Goal: Task Accomplishment & Management: Use online tool/utility

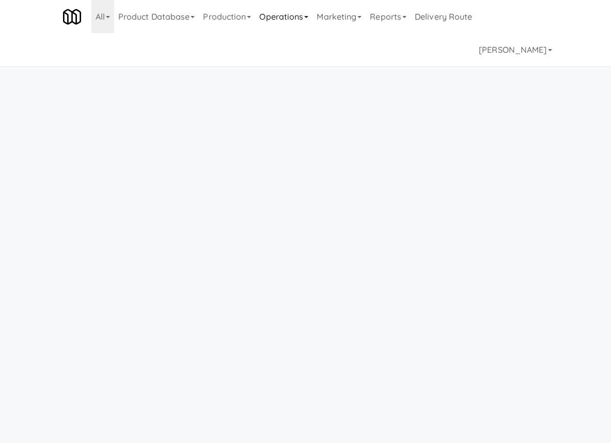
click at [287, 20] on link "Operations" at bounding box center [283, 16] width 57 height 33
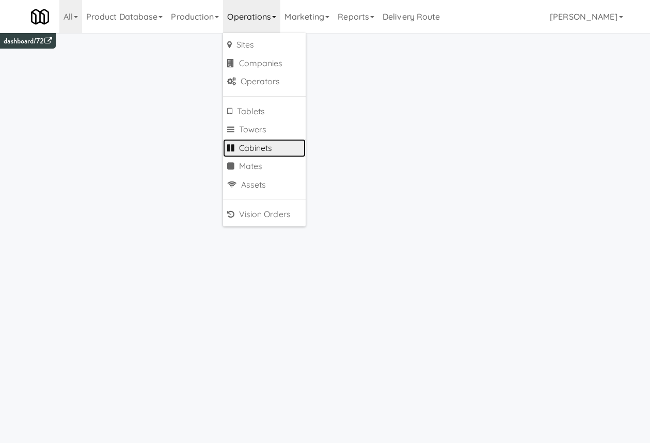
click at [277, 148] on link "Cabinets" at bounding box center [264, 148] width 83 height 19
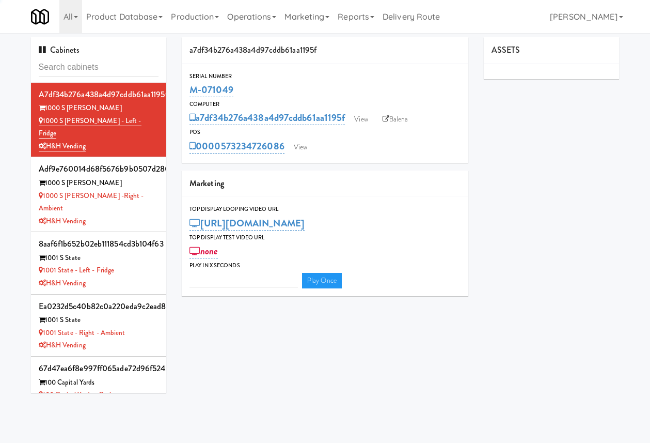
type input "3"
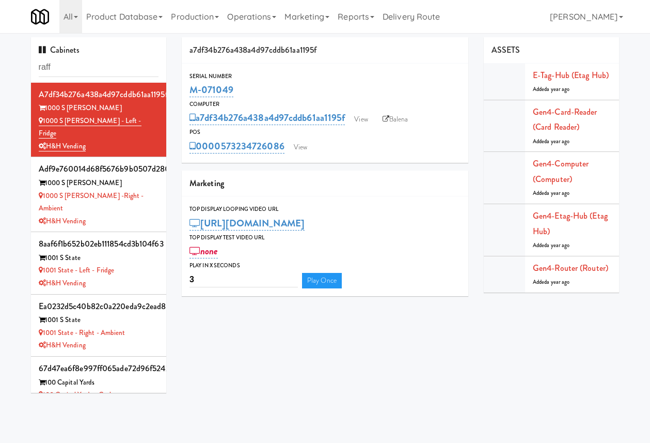
type input "raff"
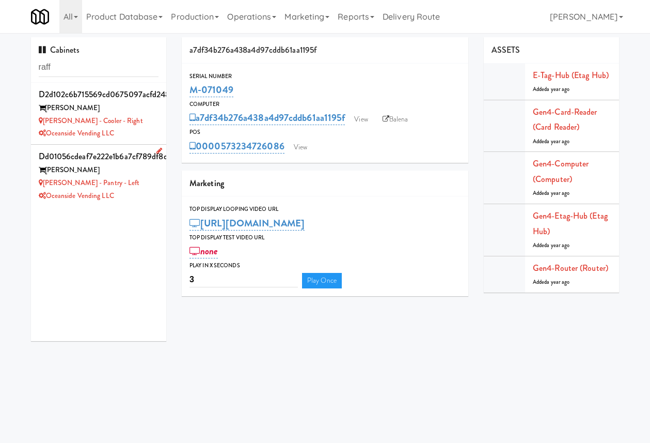
click at [137, 176] on div "[PERSON_NAME]" at bounding box center [99, 170] width 120 height 13
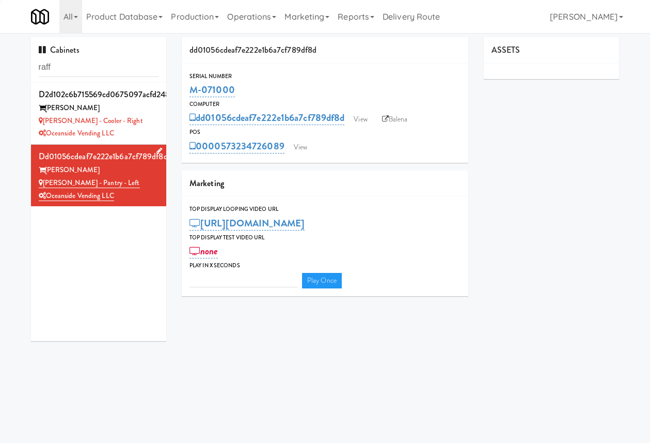
type input "3"
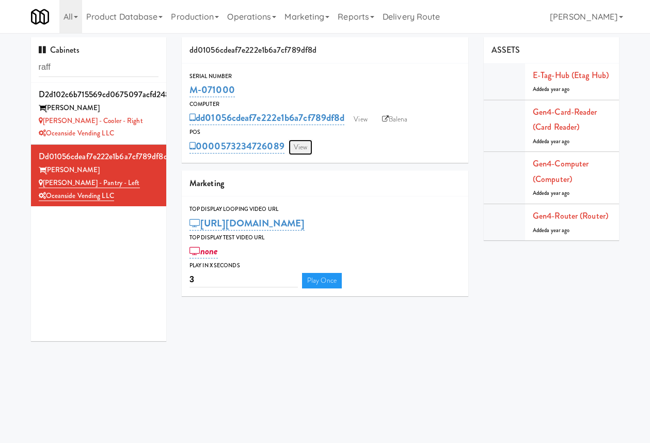
click at [302, 148] on link "View" at bounding box center [301, 146] width 24 height 15
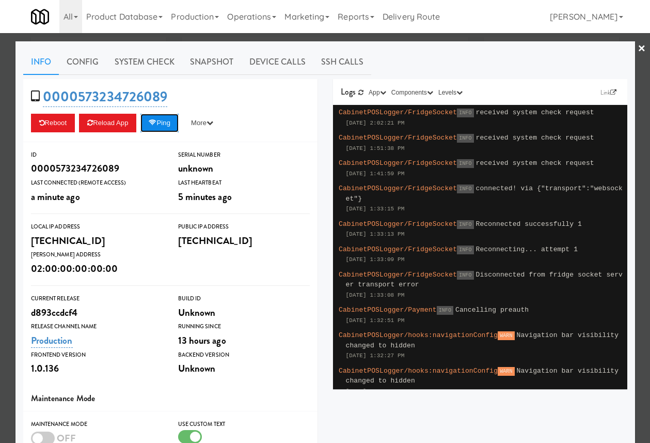
click at [172, 121] on button "Ping" at bounding box center [160, 123] width 38 height 19
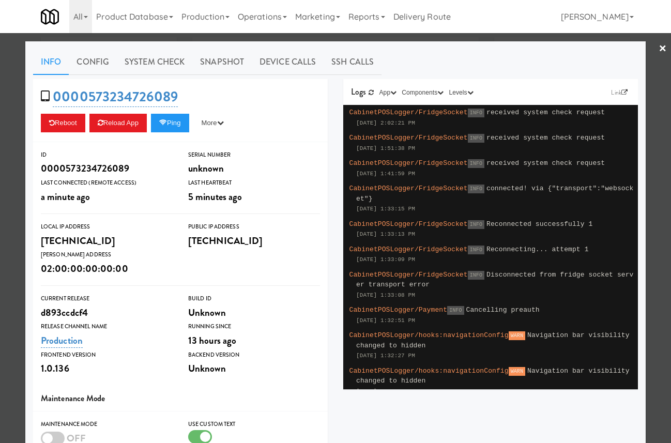
click at [17, 150] on div at bounding box center [335, 221] width 671 height 443
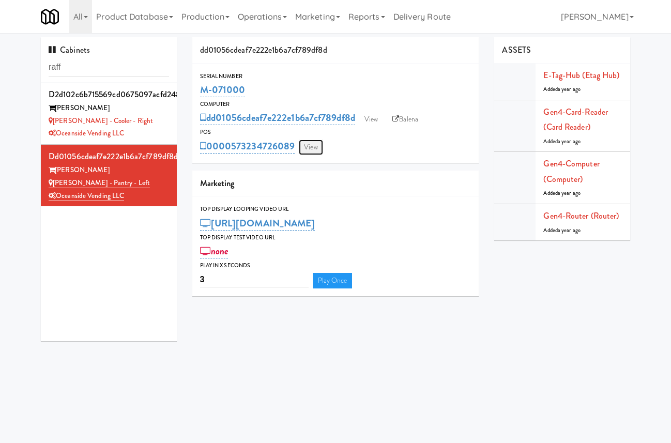
click at [313, 146] on link "View" at bounding box center [311, 146] width 24 height 15
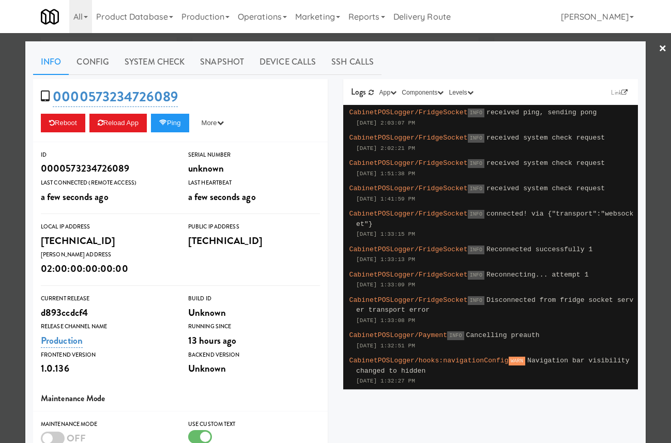
click at [414, 37] on div at bounding box center [335, 221] width 671 height 443
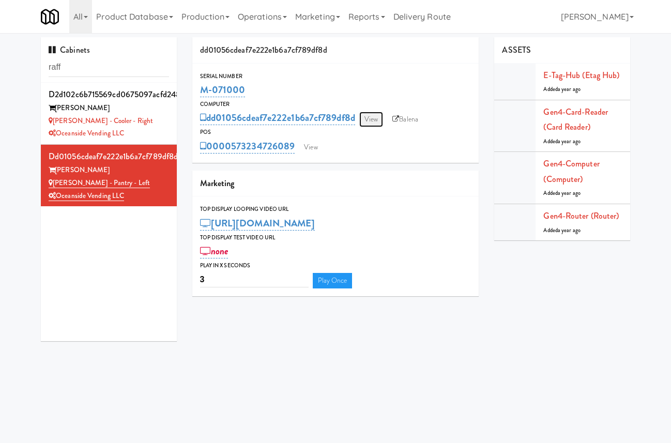
click at [371, 122] on link "View" at bounding box center [371, 119] width 24 height 15
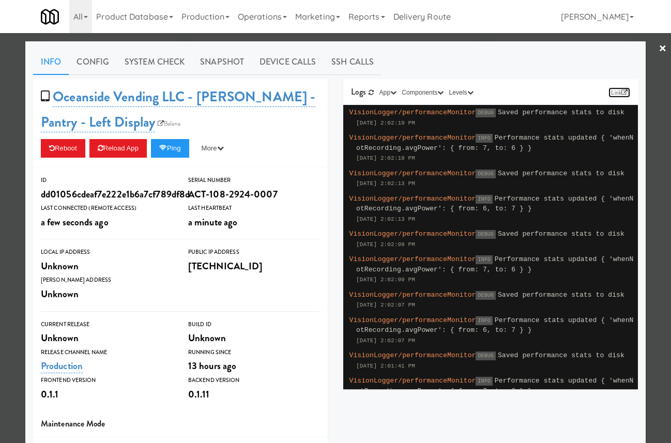
click at [611, 92] on link "Link" at bounding box center [619, 92] width 22 height 10
click at [470, 92] on button "Levels" at bounding box center [460, 92] width 29 height 10
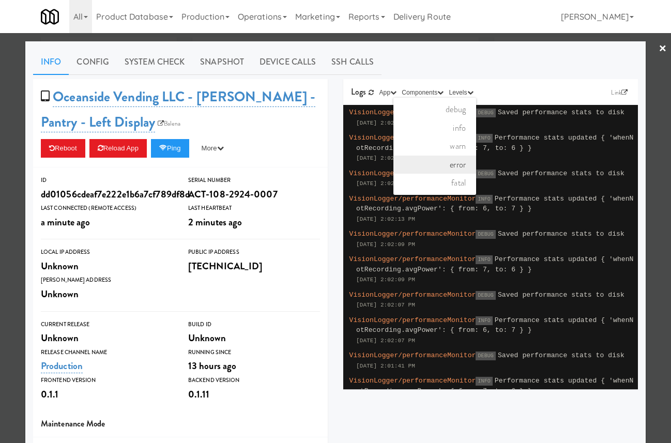
click at [463, 161] on link "error" at bounding box center [434, 165] width 83 height 19
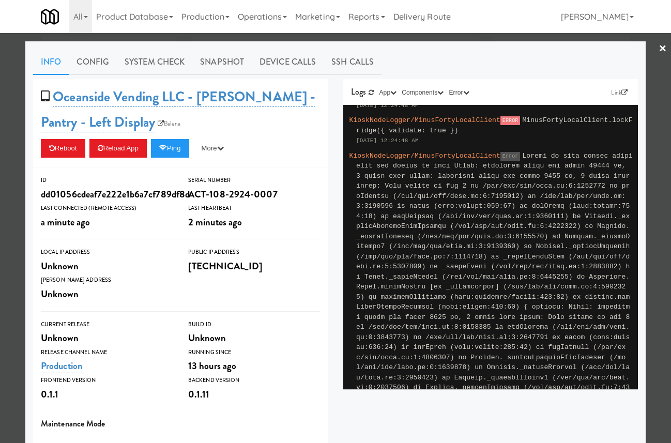
scroll to position [857, 0]
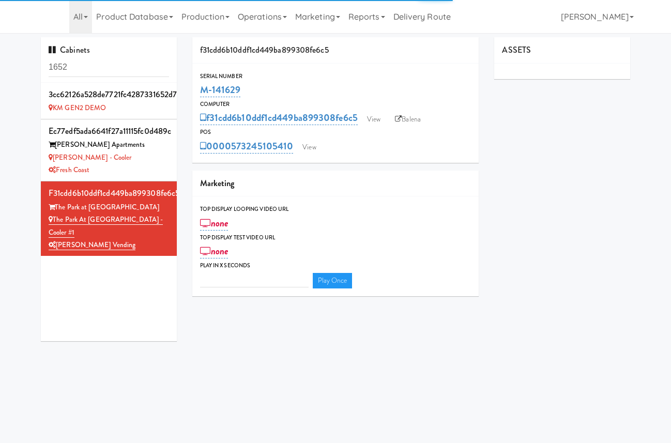
type input "3"
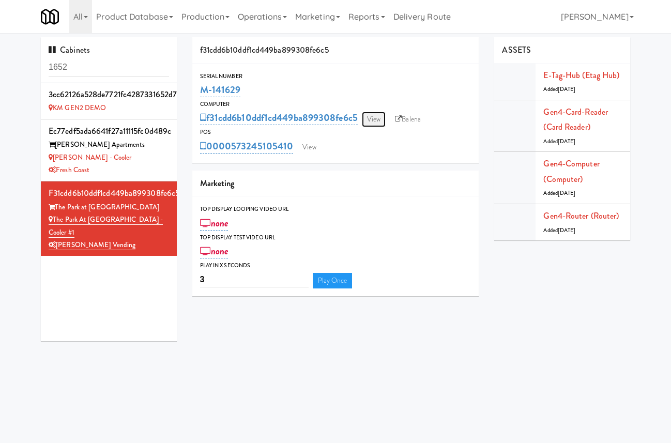
click at [371, 118] on link "View" at bounding box center [374, 119] width 24 height 15
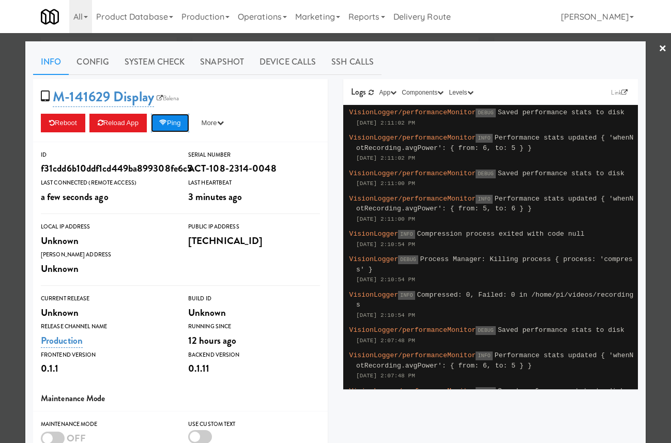
click at [179, 126] on button "Ping" at bounding box center [170, 123] width 38 height 19
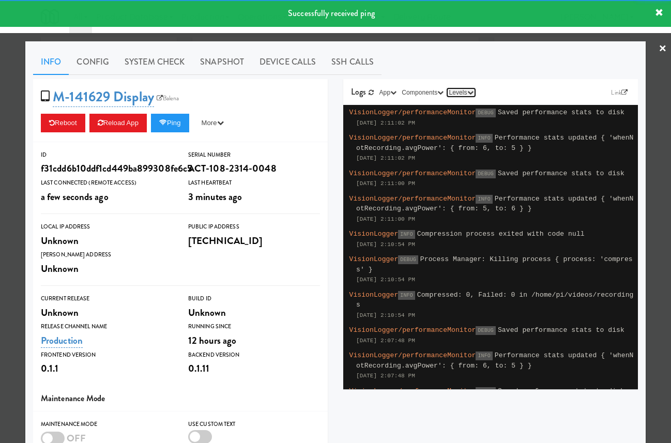
click at [473, 93] on icon "button" at bounding box center [470, 92] width 6 height 6
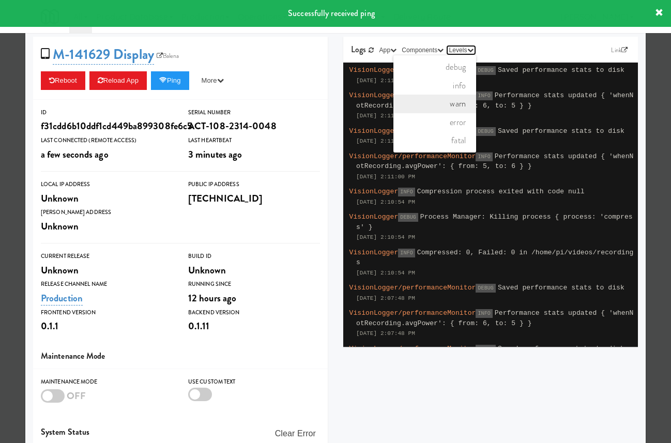
scroll to position [43, 0]
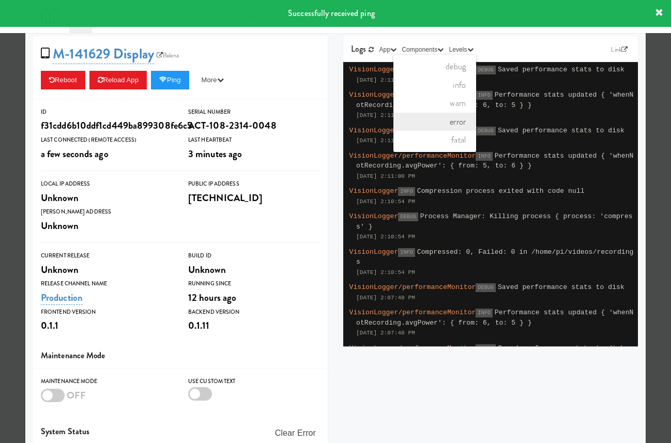
click at [468, 125] on link "error" at bounding box center [434, 122] width 83 height 19
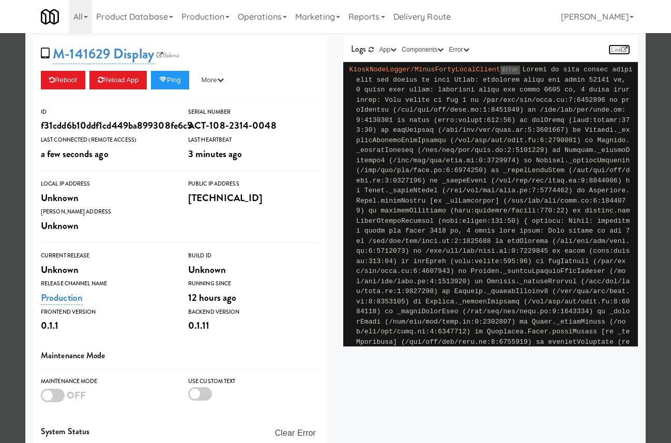
click at [622, 47] on icon at bounding box center [624, 49] width 6 height 6
click at [107, 129] on div "f31cdd6b10ddf1cd449ba899308fe6c5" at bounding box center [107, 126] width 132 height 18
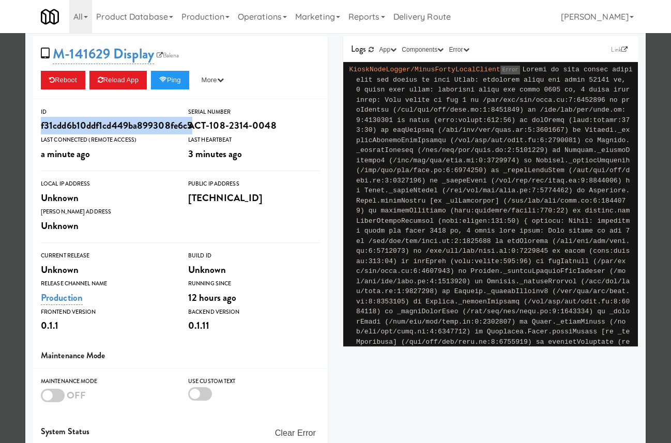
click at [107, 129] on div "f31cdd6b10ddf1cd449ba899308fe6c5" at bounding box center [107, 126] width 132 height 18
copy div "f31cdd6b10ddf1cd449ba899308fe6c5"
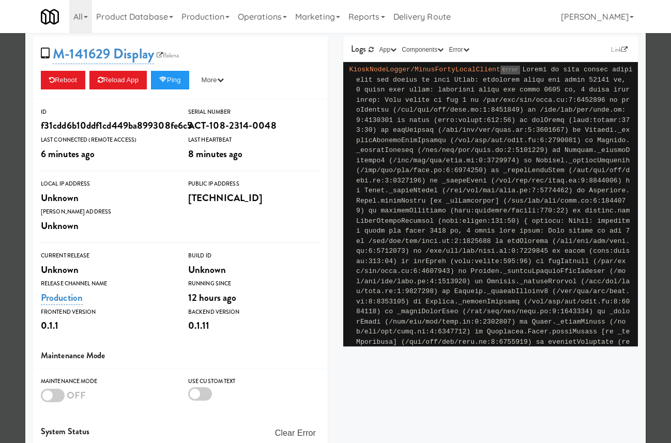
click at [656, 86] on div at bounding box center [335, 221] width 671 height 443
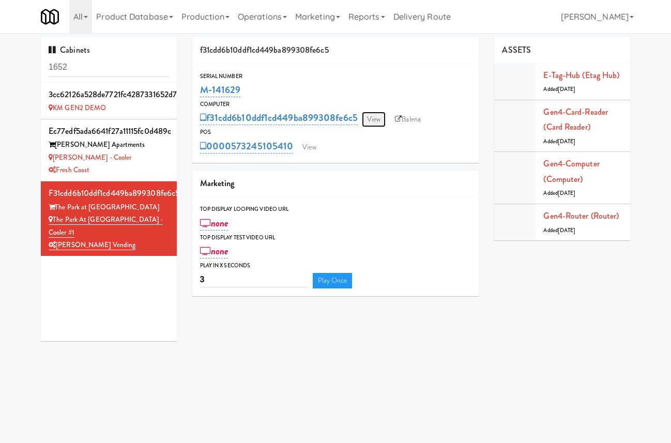
click at [371, 118] on link "View" at bounding box center [374, 119] width 24 height 15
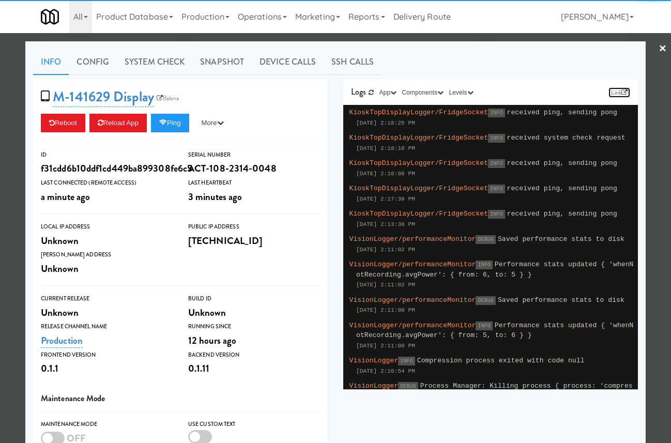
click at [619, 90] on link "Link" at bounding box center [619, 92] width 22 height 10
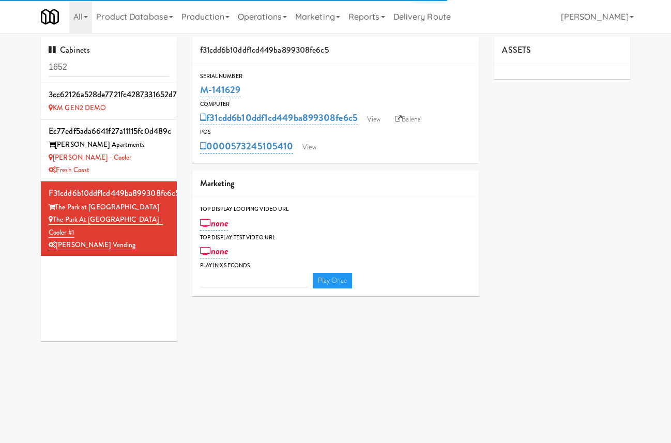
type input "3"
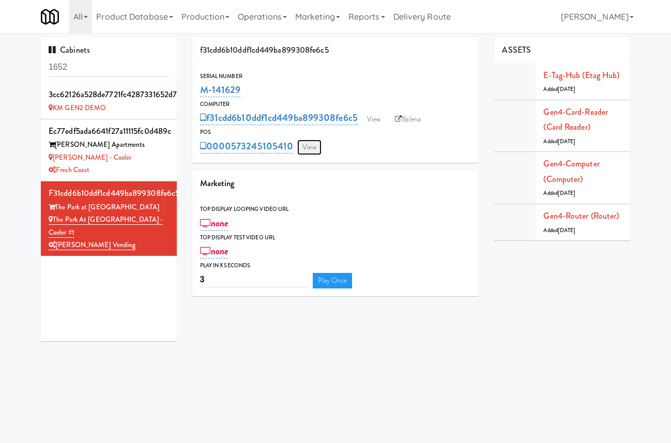
click at [309, 147] on link "View" at bounding box center [309, 146] width 24 height 15
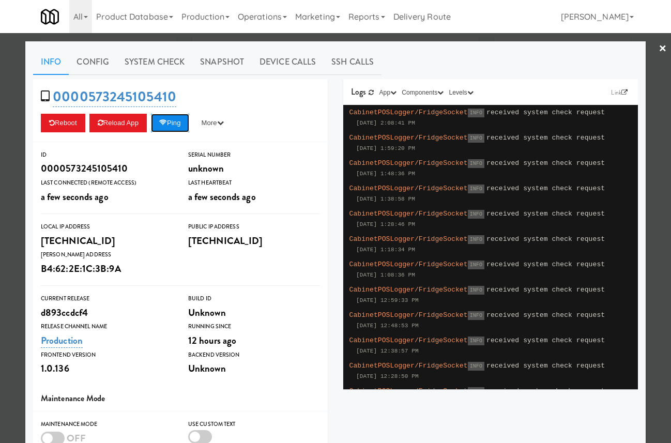
click at [180, 122] on button "Ping" at bounding box center [170, 123] width 38 height 19
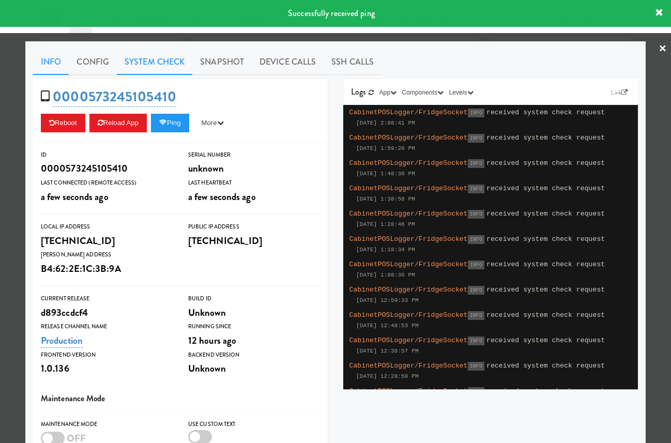
click at [169, 59] on link "System Check" at bounding box center [154, 62] width 75 height 26
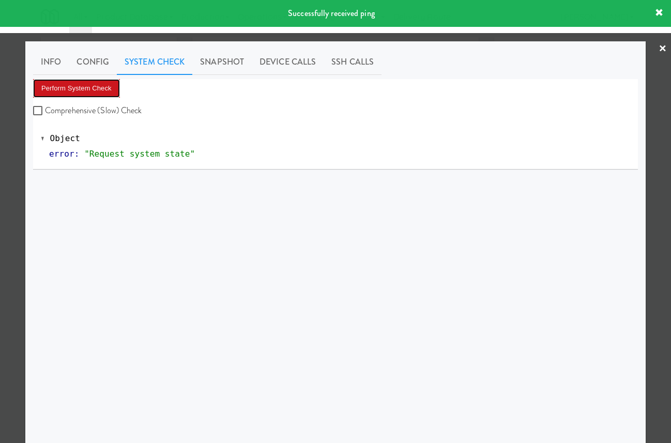
click at [109, 88] on button "Perform System Check" at bounding box center [76, 88] width 87 height 19
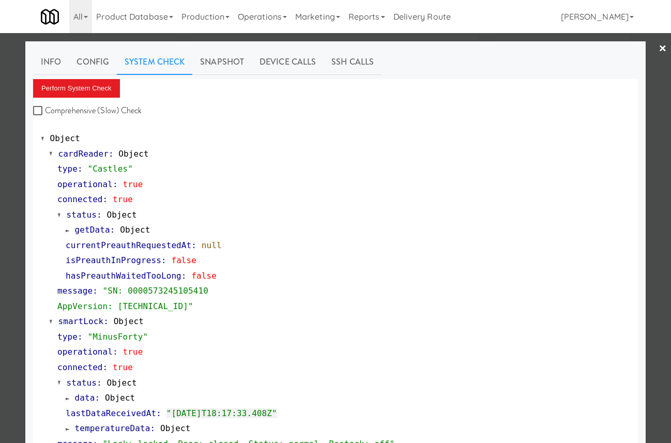
click at [660, 61] on link "×" at bounding box center [662, 49] width 8 height 32
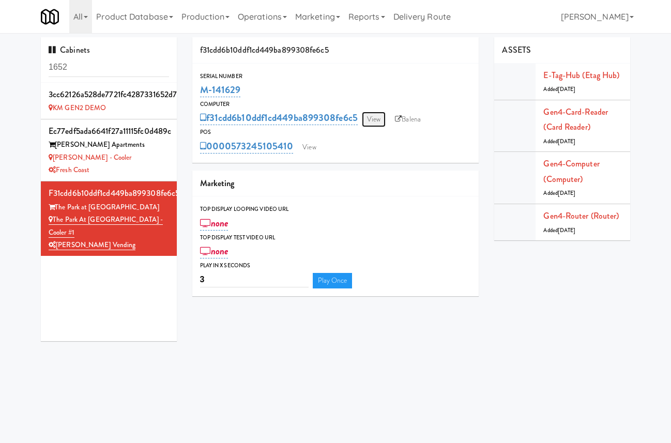
click at [376, 117] on link "View" at bounding box center [374, 119] width 24 height 15
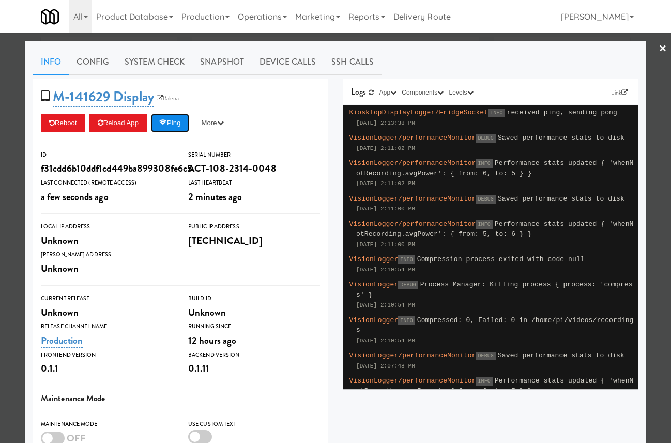
click at [181, 122] on button "Ping" at bounding box center [170, 123] width 38 height 19
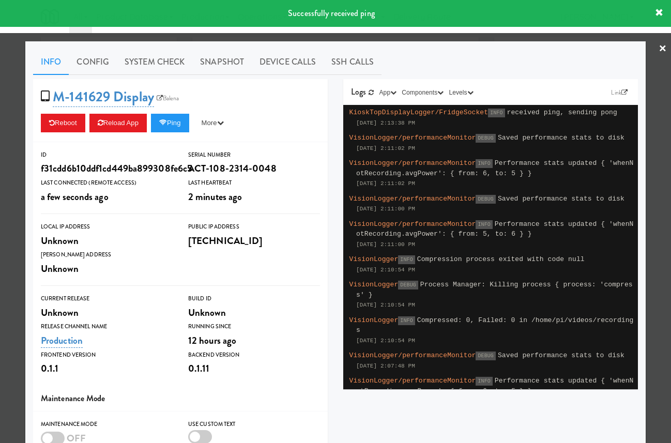
click at [13, 86] on div at bounding box center [335, 221] width 671 height 443
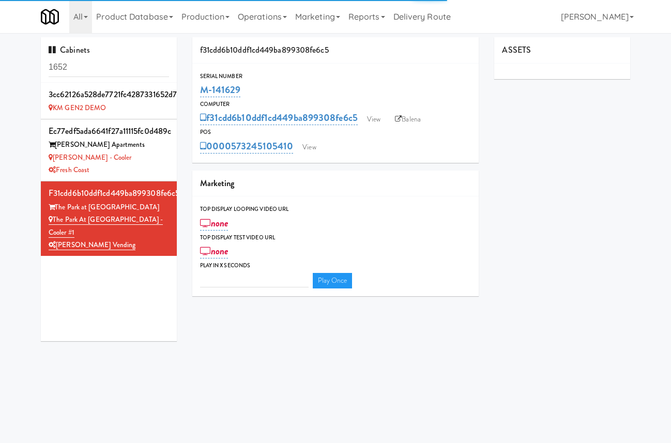
type input "3"
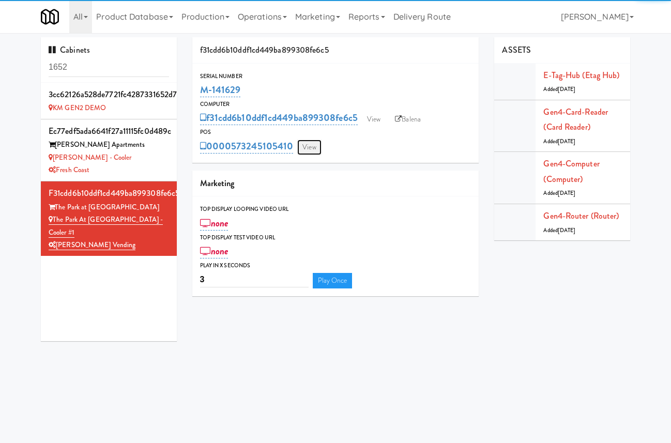
click at [315, 149] on link "View" at bounding box center [309, 146] width 24 height 15
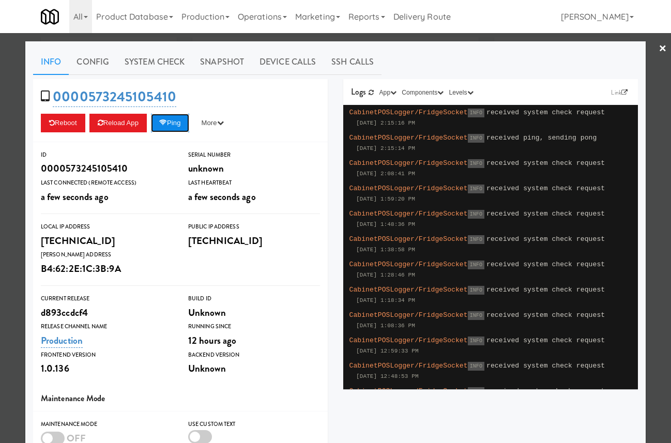
click at [167, 125] on icon at bounding box center [163, 122] width 8 height 7
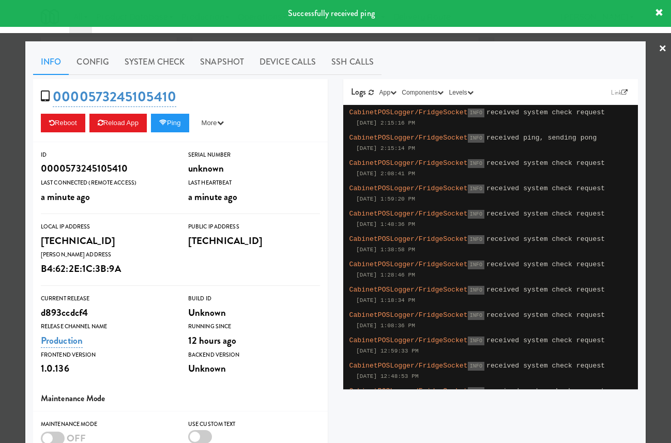
click at [9, 132] on div at bounding box center [335, 221] width 671 height 443
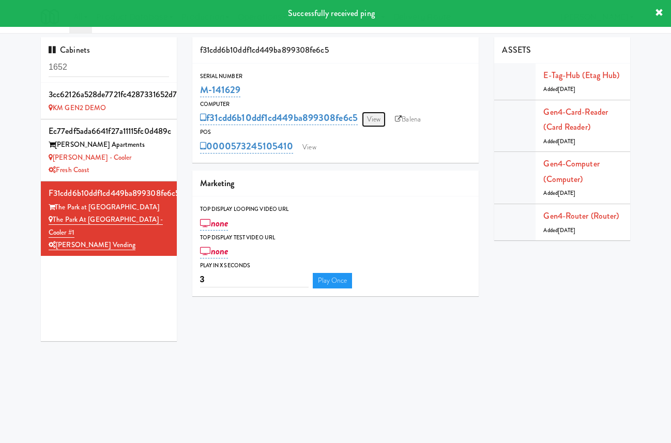
click at [376, 118] on link "View" at bounding box center [374, 119] width 24 height 15
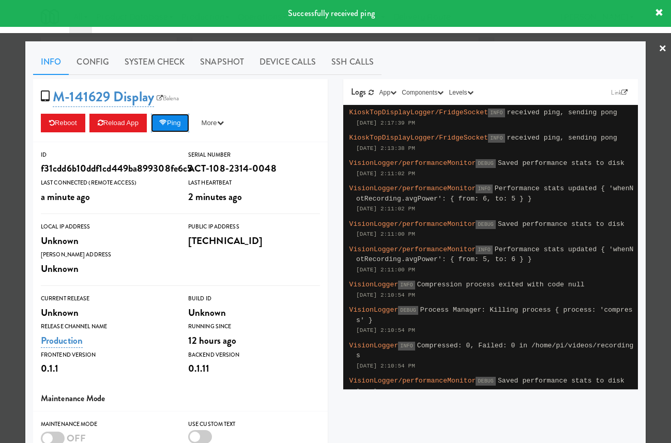
click at [189, 126] on button "Ping" at bounding box center [170, 123] width 38 height 19
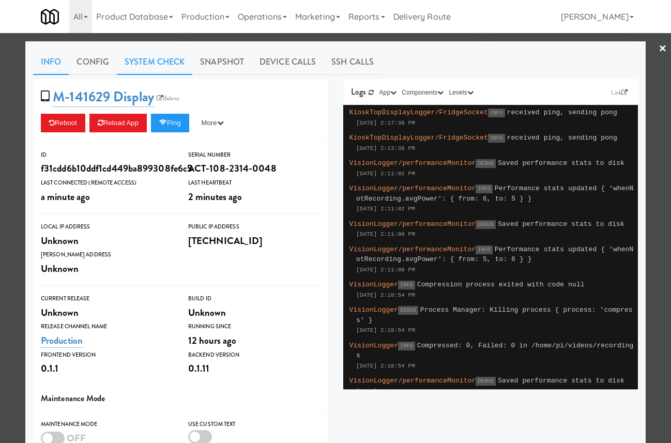
click at [172, 66] on link "System Check" at bounding box center [154, 62] width 75 height 26
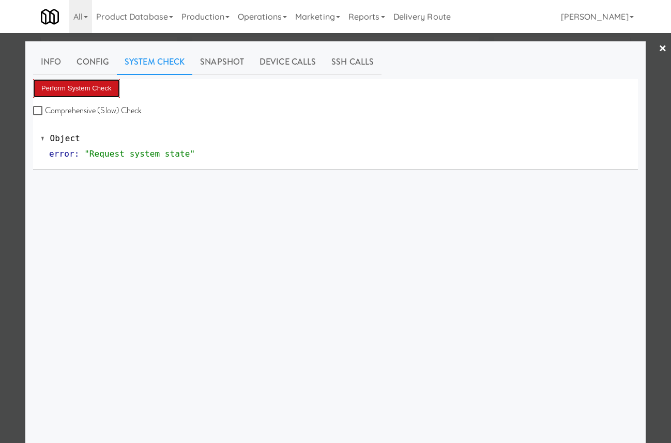
click at [83, 90] on button "Perform System Check" at bounding box center [76, 88] width 87 height 19
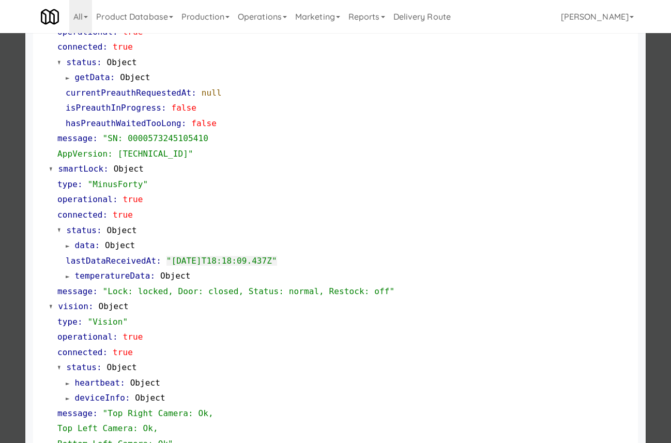
scroll to position [155, 0]
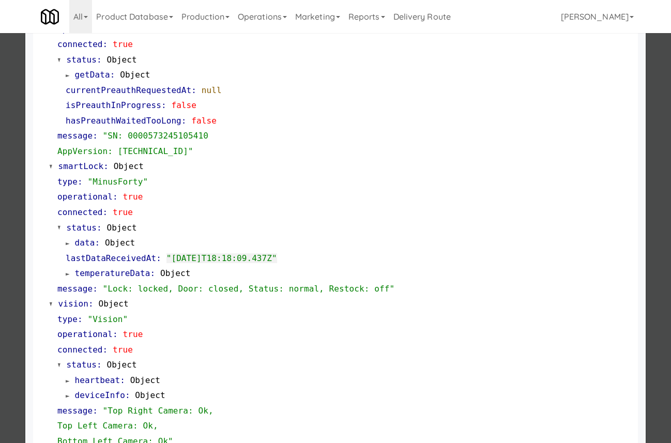
click at [91, 244] on span "data" at bounding box center [85, 243] width 20 height 10
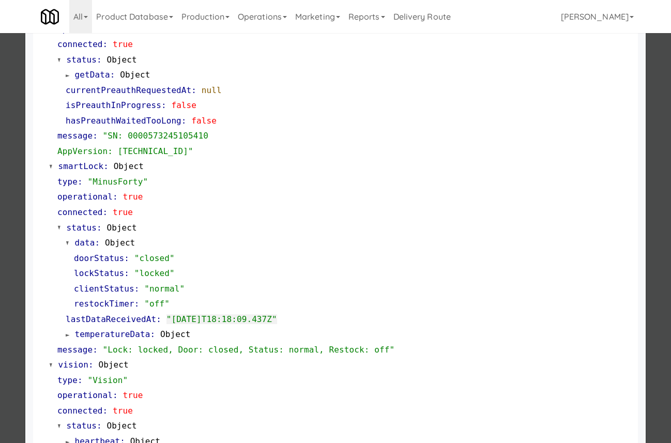
click at [88, 244] on span "data" at bounding box center [85, 243] width 20 height 10
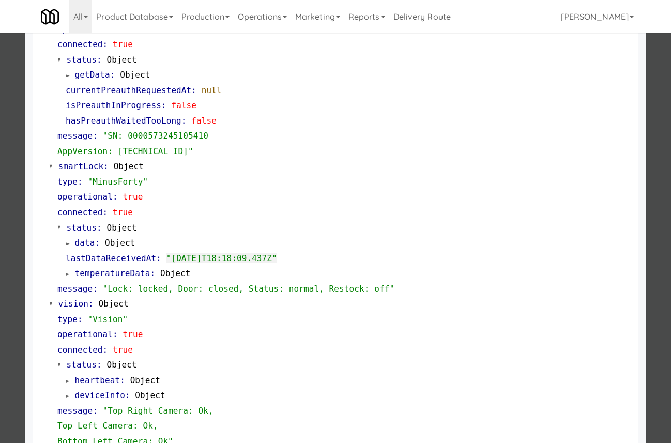
click at [104, 272] on span "temperatureData" at bounding box center [112, 273] width 75 height 10
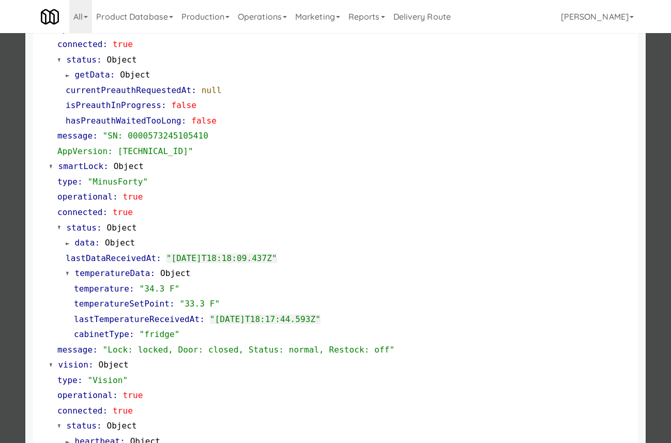
click at [104, 272] on span "temperatureData" at bounding box center [112, 273] width 75 height 10
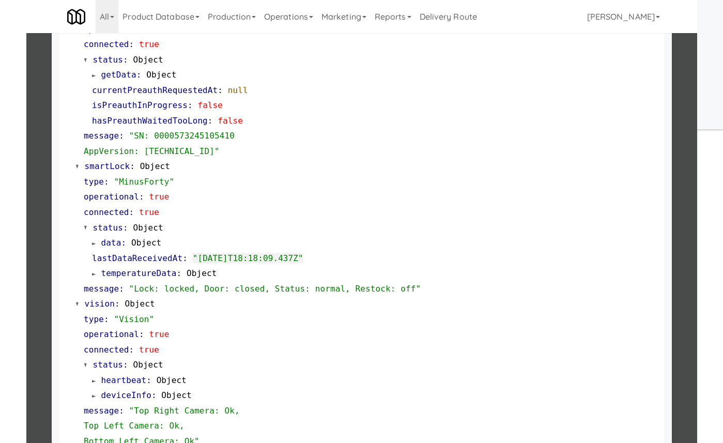
scroll to position [0, 0]
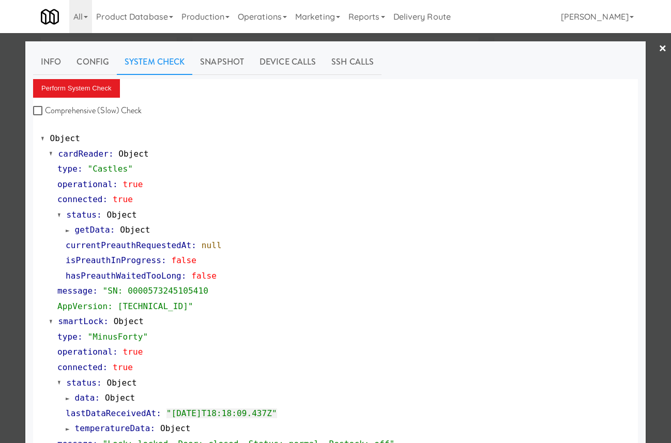
click at [19, 118] on div at bounding box center [335, 221] width 671 height 443
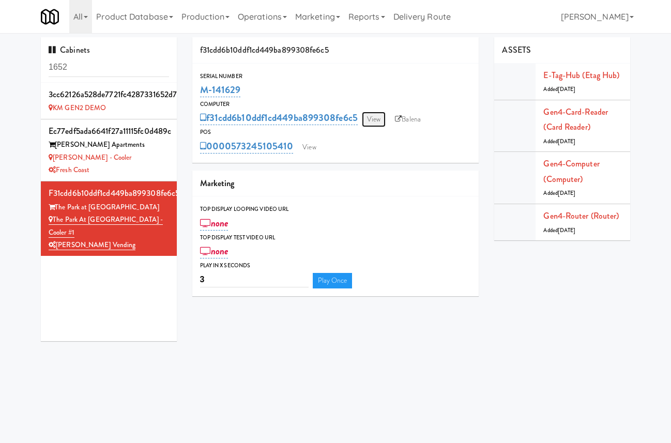
click at [385, 119] on link "View" at bounding box center [374, 119] width 24 height 15
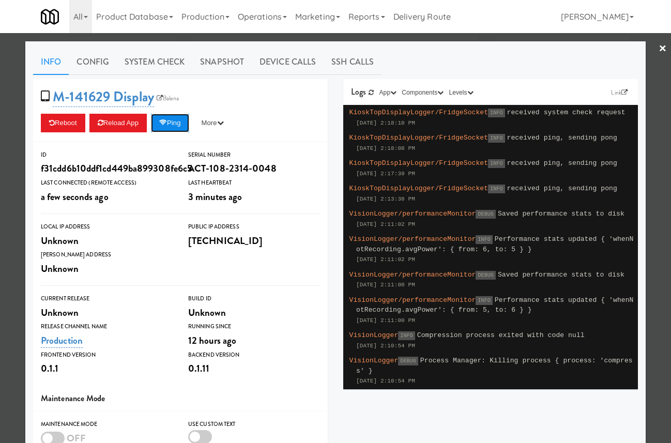
click at [177, 120] on button "Ping" at bounding box center [170, 123] width 38 height 19
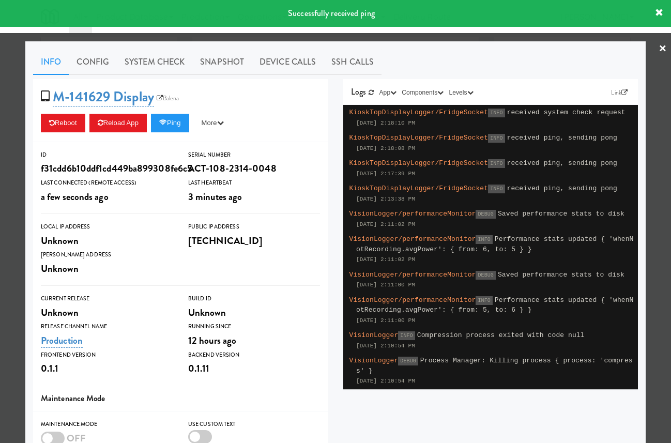
click at [9, 127] on div at bounding box center [335, 221] width 671 height 443
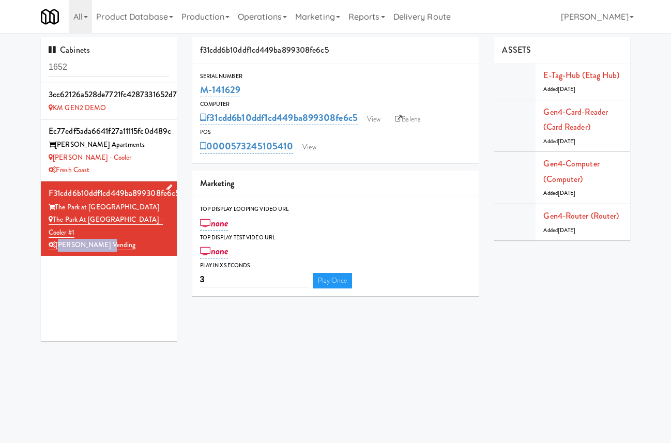
drag, startPoint x: 114, startPoint y: 231, endPoint x: 58, endPoint y: 231, distance: 56.3
click at [58, 239] on div "[PERSON_NAME] Vending" at bounding box center [109, 245] width 120 height 13
copy link "[PERSON_NAME] Vending"
drag, startPoint x: 169, startPoint y: 221, endPoint x: 54, endPoint y: 221, distance: 115.2
click at [54, 221] on li "f31cdd6b10ddf1cd449ba899308fe6c5 The Park at Arlington Ridge The Park at Arling…" at bounding box center [109, 218] width 136 height 74
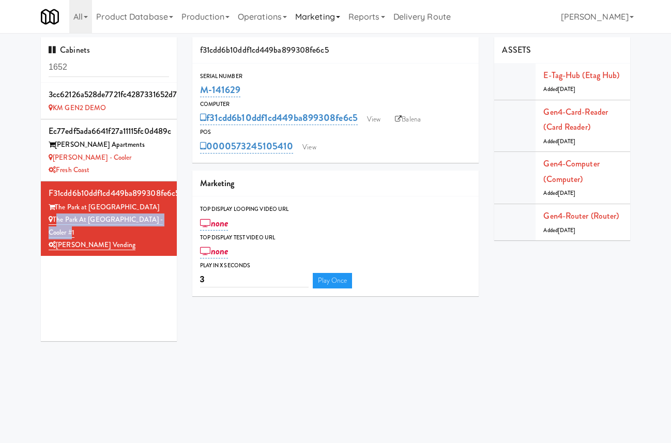
copy link "The Park at Arlington Ridge - Cooler #1"
click at [375, 119] on link "View" at bounding box center [374, 119] width 24 height 15
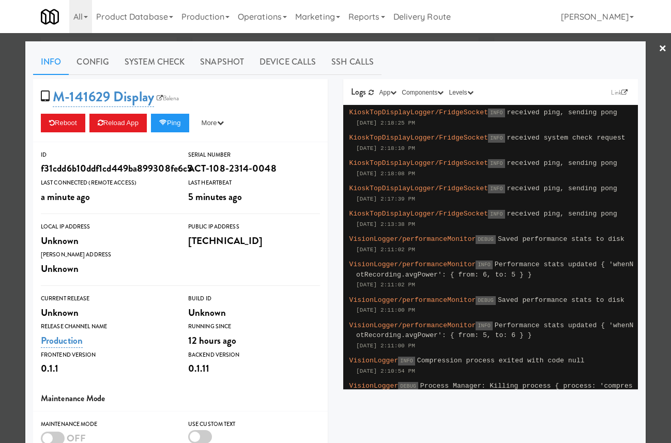
click at [142, 168] on div "f31cdd6b10ddf1cd449ba899308fe6c5" at bounding box center [107, 169] width 132 height 18
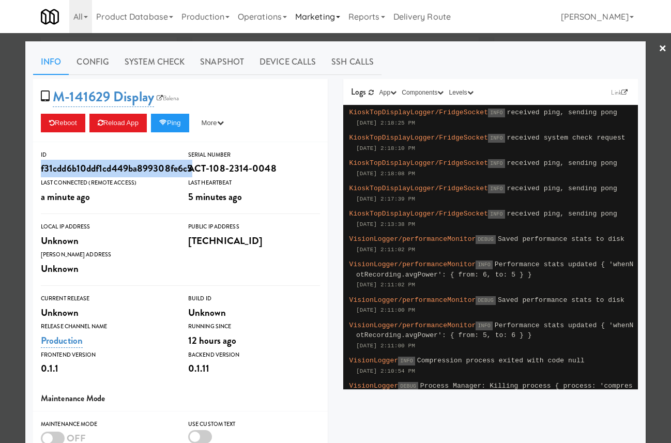
copy div "f31cdd6b10ddf1cd449ba899308fe6c5"
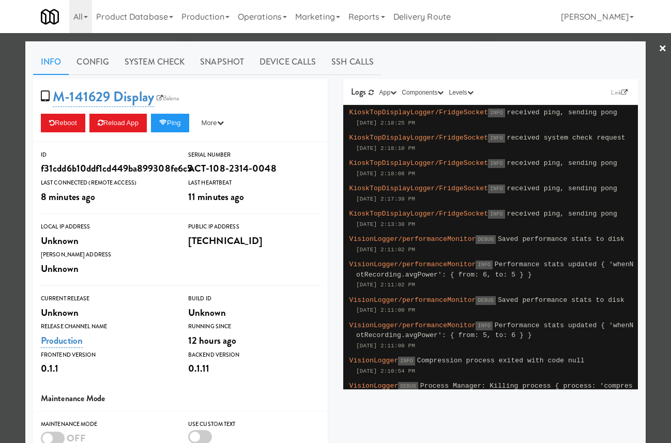
click at [652, 43] on div at bounding box center [335, 221] width 671 height 443
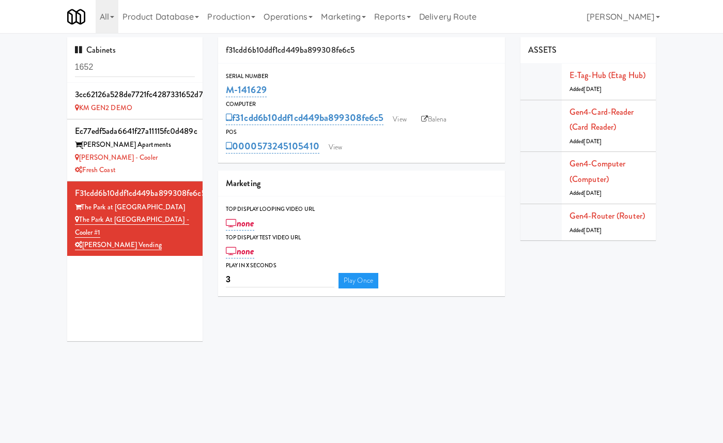
click at [53, 366] on body "Okay Okay Select date: previous 2025-Sep next Su Mo Tu We Th Fr Sa 31 1 2 3 4 5…" at bounding box center [361, 254] width 723 height 443
drag, startPoint x: 281, startPoint y: 88, endPoint x: 218, endPoint y: 88, distance: 63.5
click at [218, 88] on div "f31cdd6b10ddf1cd449ba899308fe6c5 Serial Number M-141629 Computer f31cdd6b10ddf1…" at bounding box center [361, 170] width 302 height 267
copy link "M-141629"
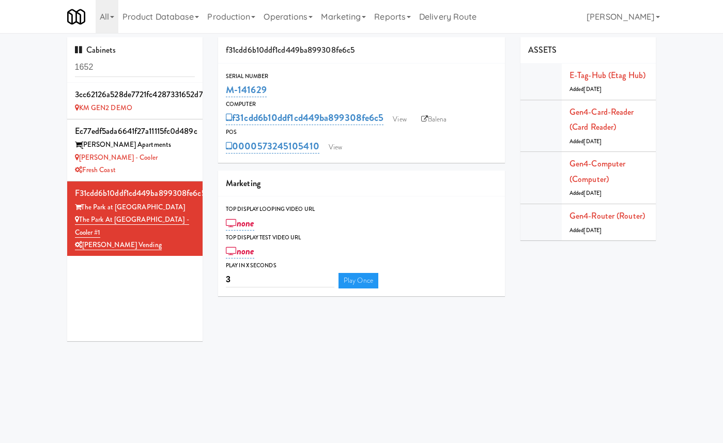
click at [294, 99] on div "Computer" at bounding box center [361, 104] width 271 height 10
drag, startPoint x: 280, startPoint y: 92, endPoint x: 225, endPoint y: 87, distance: 55.0
click at [226, 87] on div "M-141629" at bounding box center [361, 90] width 271 height 18
copy link "M-141629"
click at [410, 84] on div "M-141629" at bounding box center [361, 90] width 271 height 18
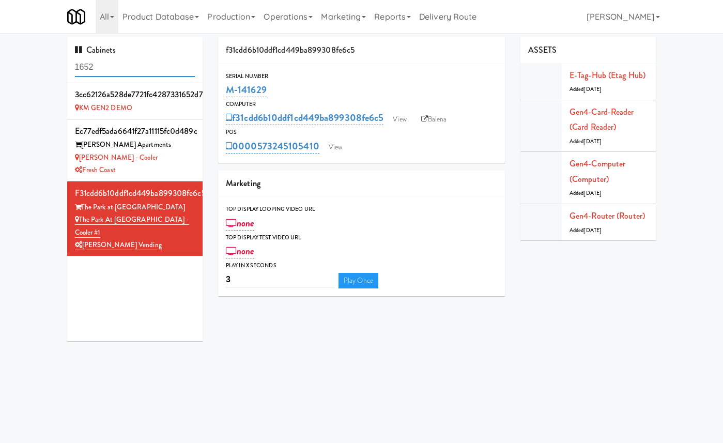
click at [157, 68] on input "1652" at bounding box center [135, 67] width 120 height 19
paste input "Rafferty pantry left"
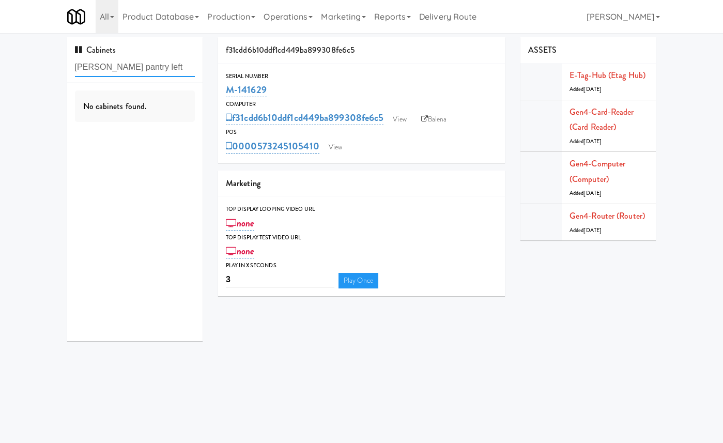
click at [106, 69] on input "Rafferty pantry left" at bounding box center [135, 67] width 120 height 19
type input "Rafferty"
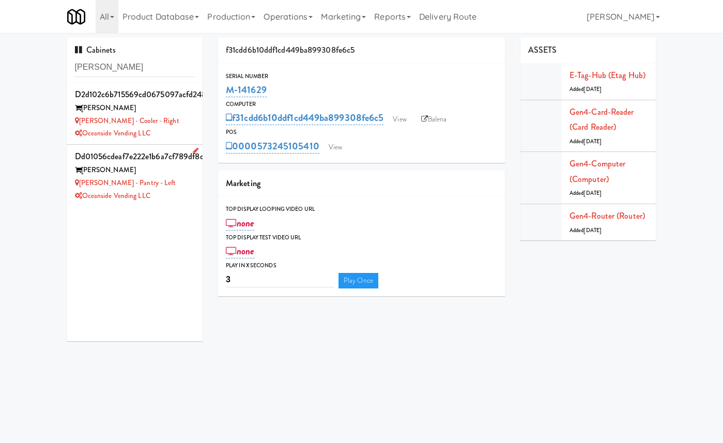
click at [172, 171] on div "Rafferty" at bounding box center [135, 170] width 120 height 13
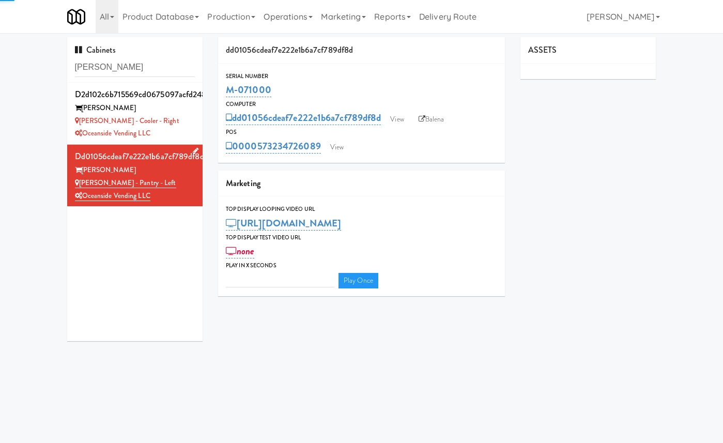
type input "3"
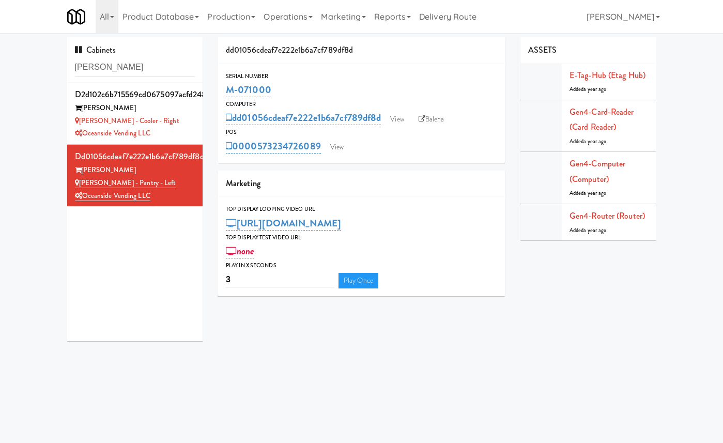
drag, startPoint x: 282, startPoint y: 90, endPoint x: 218, endPoint y: 87, distance: 63.6
click at [218, 87] on div "Serial Number M-071000" at bounding box center [361, 85] width 287 height 28
copy link "M-071000"
click at [296, 97] on div "M-071000" at bounding box center [361, 90] width 271 height 18
drag, startPoint x: 279, startPoint y: 87, endPoint x: 223, endPoint y: 86, distance: 56.3
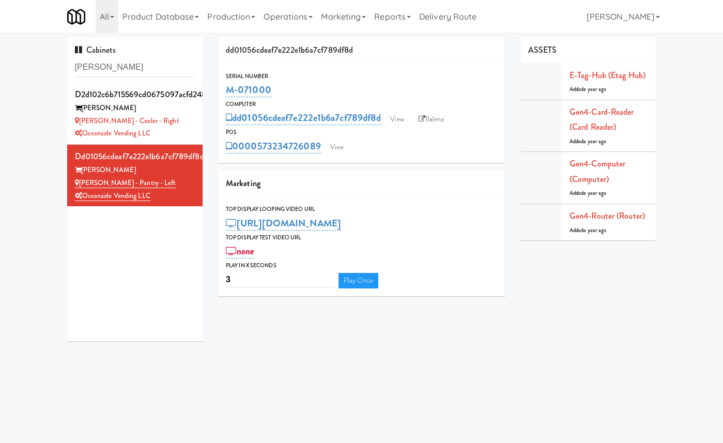
click at [223, 86] on div "Serial Number M-071000" at bounding box center [361, 85] width 287 height 28
copy link "M-071000"
drag, startPoint x: 155, startPoint y: 180, endPoint x: 56, endPoint y: 180, distance: 98.7
click at [56, 180] on div "Cabinets Rafferty d2d102c6b715569cd0675097acfd248d Rafferty Rafferty - Cooler -…" at bounding box center [361, 193] width 723 height 312
copy link "Rafferty - Pantry - Left"
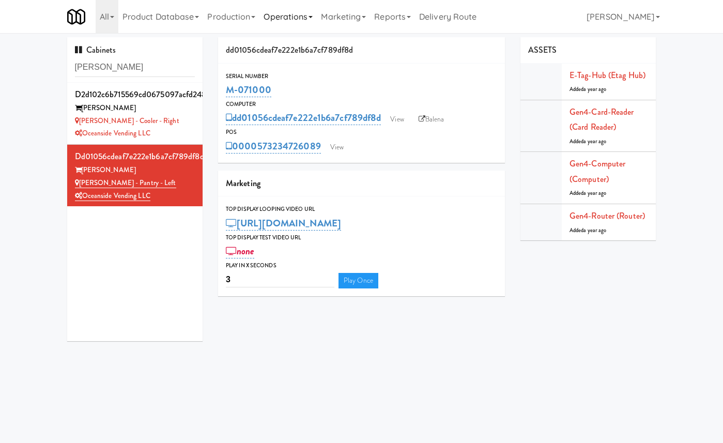
click at [307, 17] on link "Operations" at bounding box center [287, 16] width 57 height 33
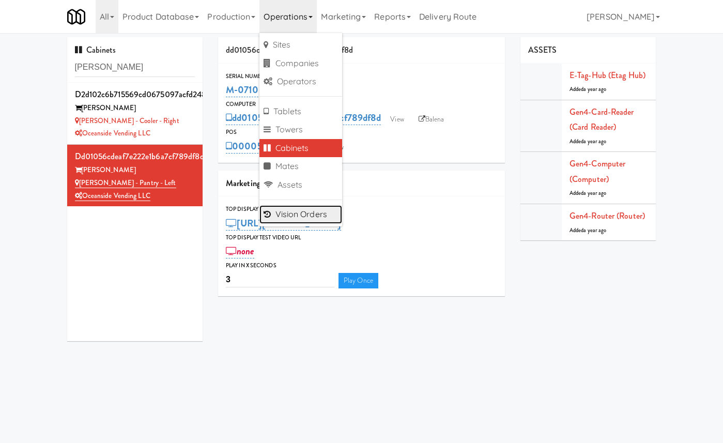
click at [318, 214] on link "Vision Orders" at bounding box center [300, 214] width 83 height 19
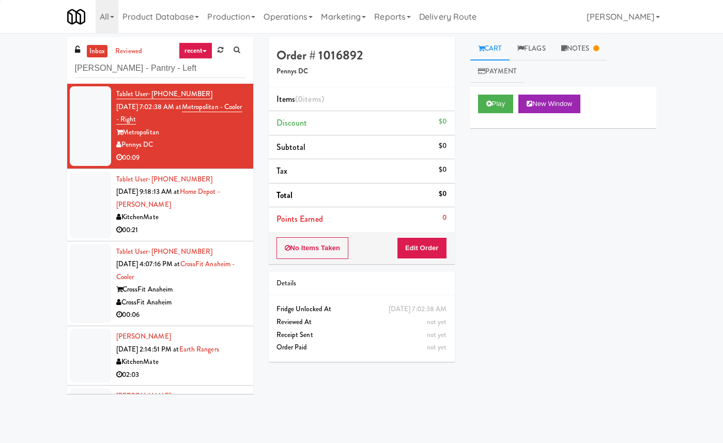
type input "Rafferty - Pantry - Left"
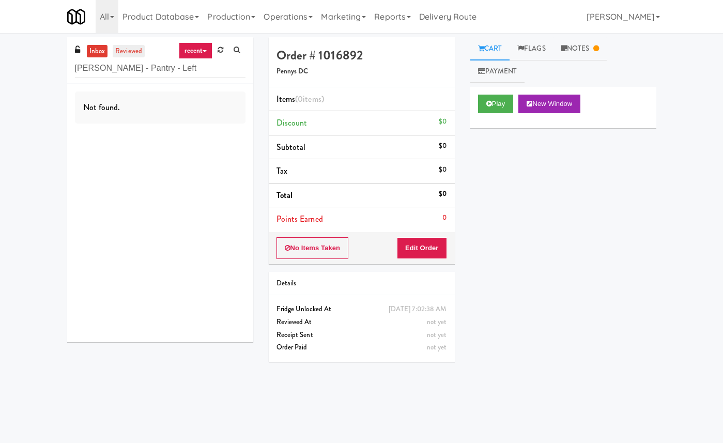
click at [135, 52] on link "reviewed" at bounding box center [129, 51] width 32 height 13
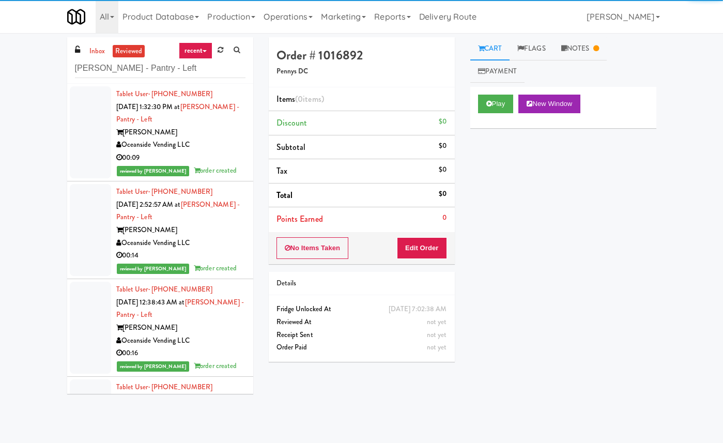
click at [207, 48] on link "recent" at bounding box center [196, 50] width 34 height 17
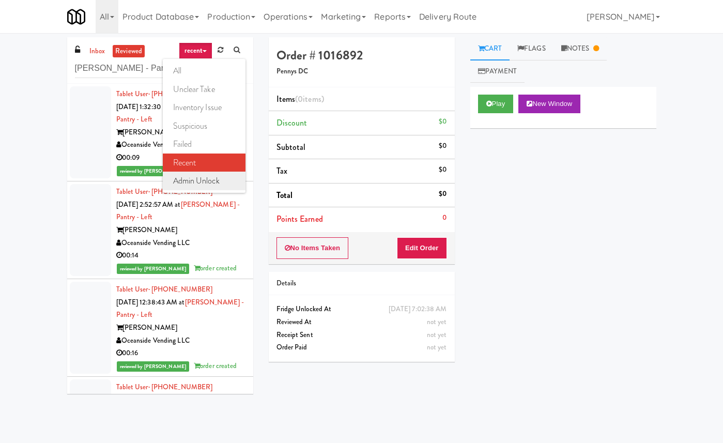
click at [204, 178] on link "admin unlock" at bounding box center [204, 181] width 83 height 19
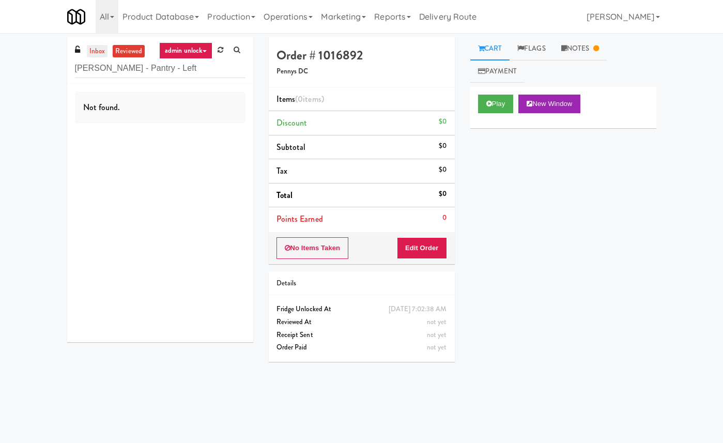
click at [95, 48] on link "inbox" at bounding box center [97, 51] width 21 height 13
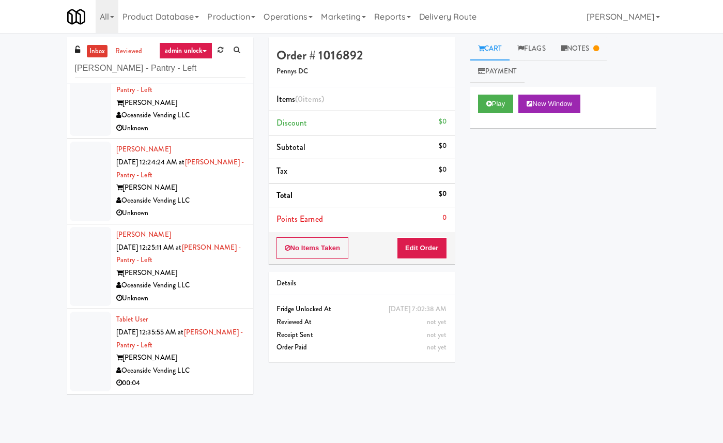
scroll to position [33, 0]
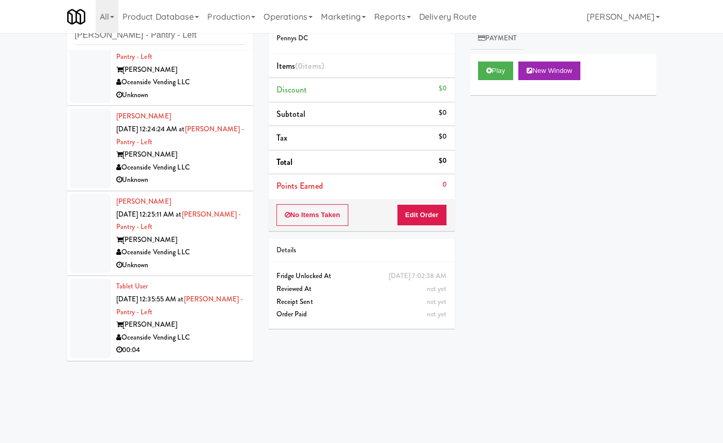
click at [226, 255] on div "Oceanside Vending LLC" at bounding box center [180, 252] width 129 height 13
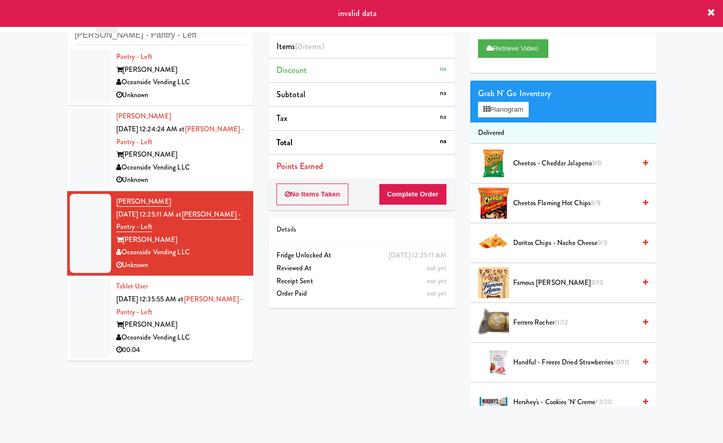
click at [224, 165] on div "Oceanside Vending LLC" at bounding box center [180, 167] width 129 height 13
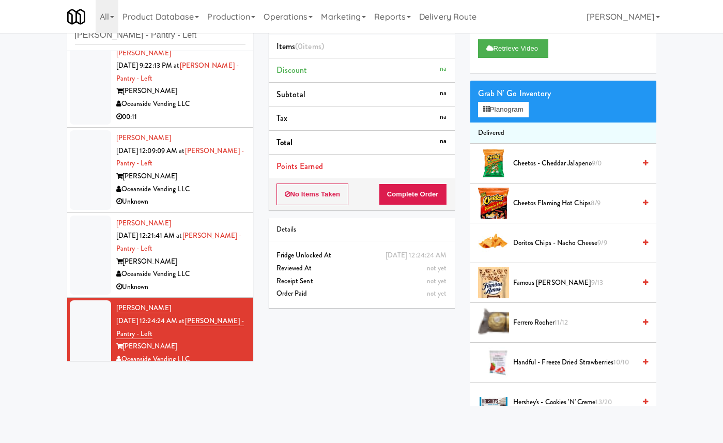
scroll to position [264, 0]
click at [225, 178] on div "Rafferty" at bounding box center [180, 175] width 129 height 13
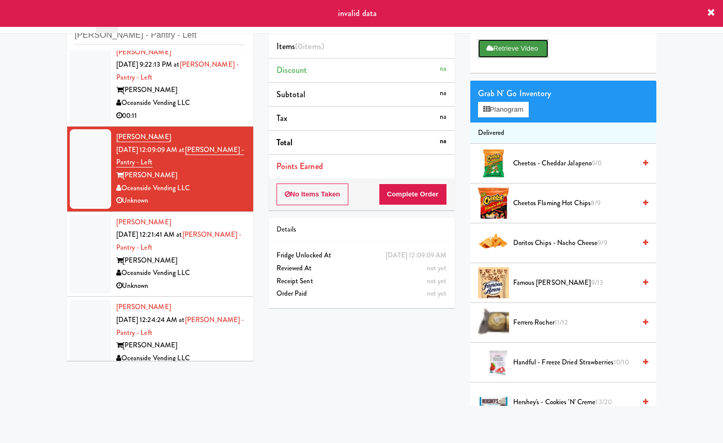
click at [523, 58] on button "Retrieve Video" at bounding box center [513, 48] width 70 height 19
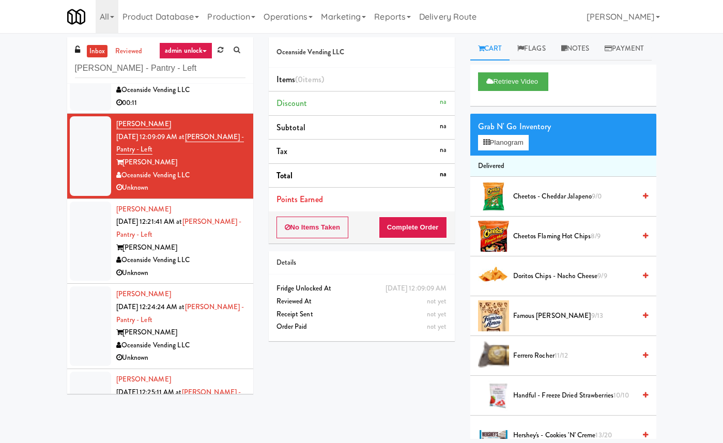
click at [195, 259] on div "Oceanside Vending LLC" at bounding box center [180, 260] width 129 height 13
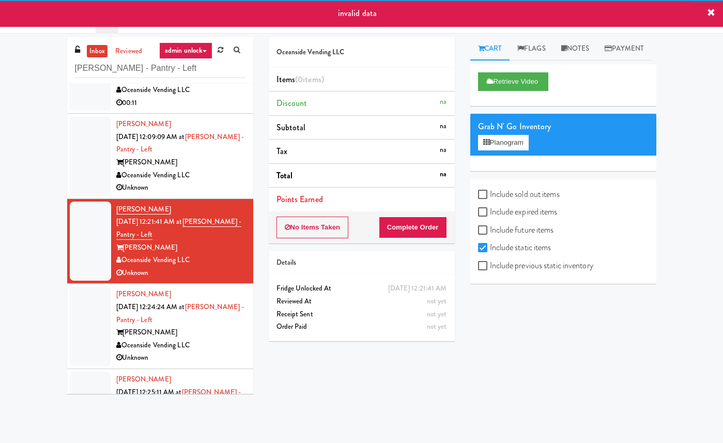
click at [206, 180] on div "Oceanside Vending LLC" at bounding box center [180, 175] width 129 height 13
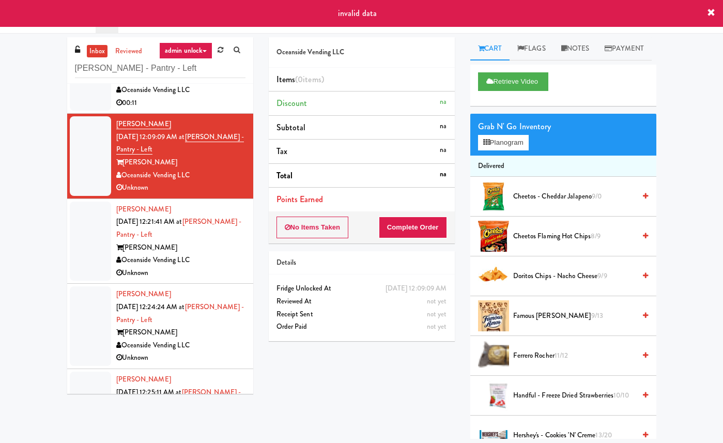
click at [227, 252] on div "Rafferty" at bounding box center [180, 247] width 129 height 13
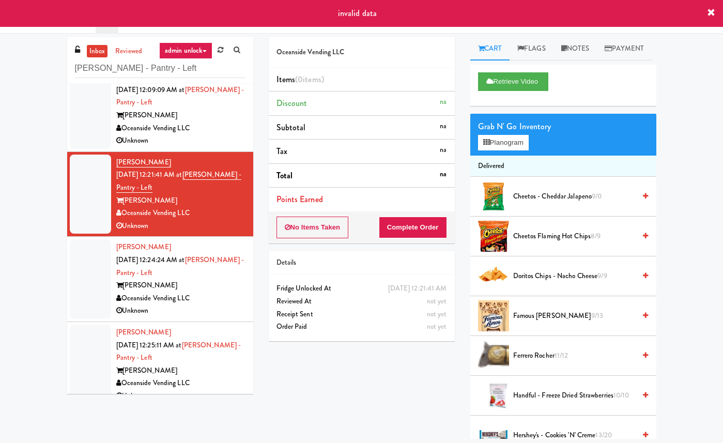
scroll to position [361, 0]
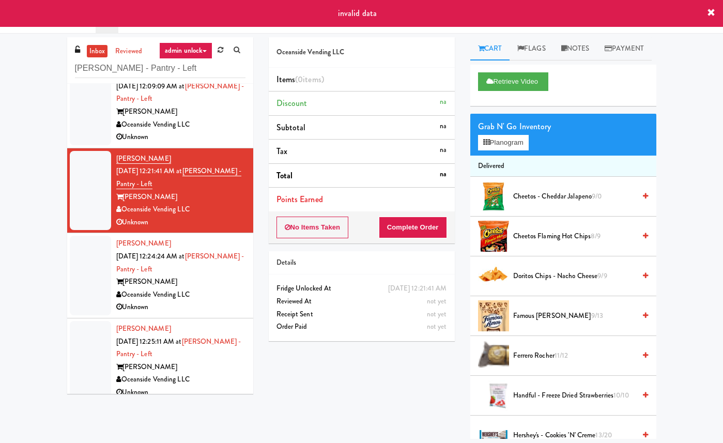
click at [225, 291] on div "Oceanside Vending LLC" at bounding box center [180, 294] width 129 height 13
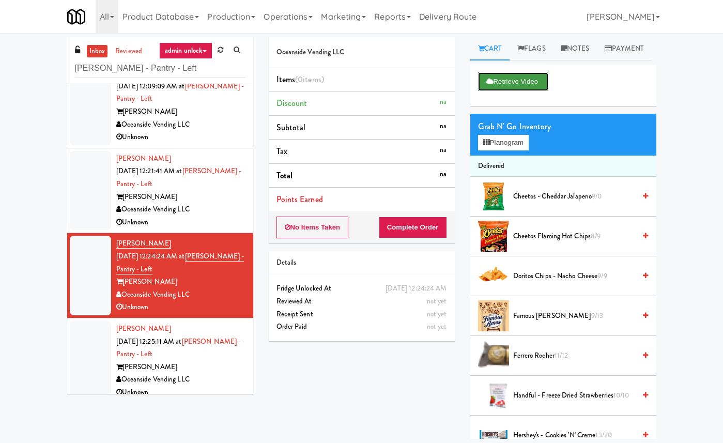
click at [531, 91] on button "Retrieve Video" at bounding box center [513, 81] width 70 height 19
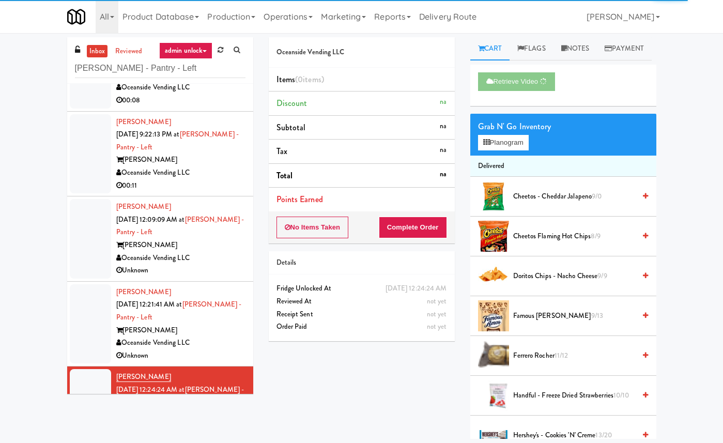
scroll to position [226, 0]
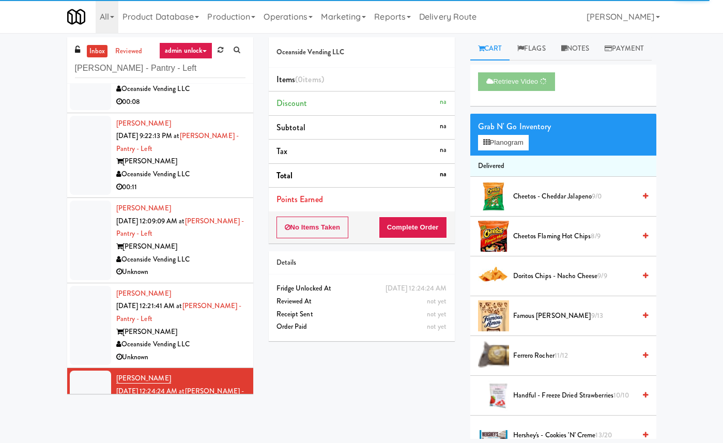
click at [224, 255] on div "Oceanside Vending LLC" at bounding box center [180, 259] width 129 height 13
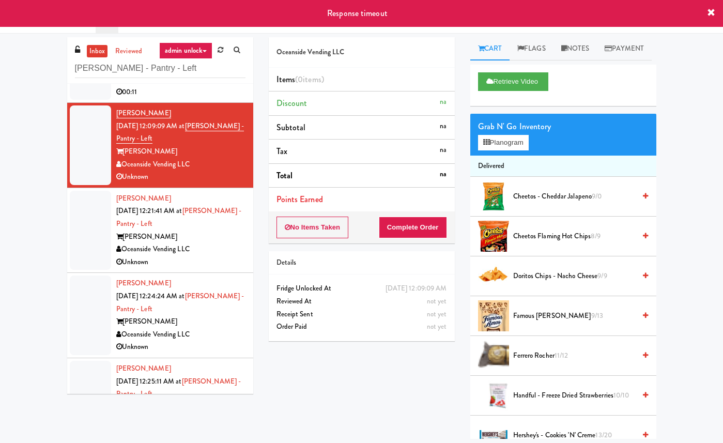
scroll to position [324, 0]
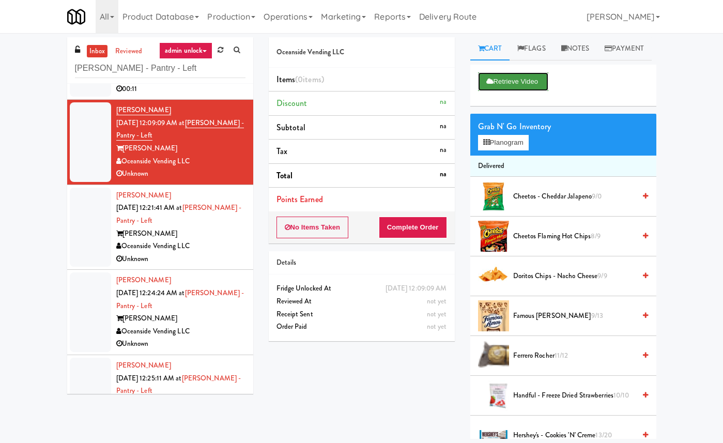
click at [505, 91] on button "Retrieve Video" at bounding box center [513, 81] width 70 height 19
click at [201, 241] on div "Oceanside Vending LLC" at bounding box center [180, 246] width 129 height 13
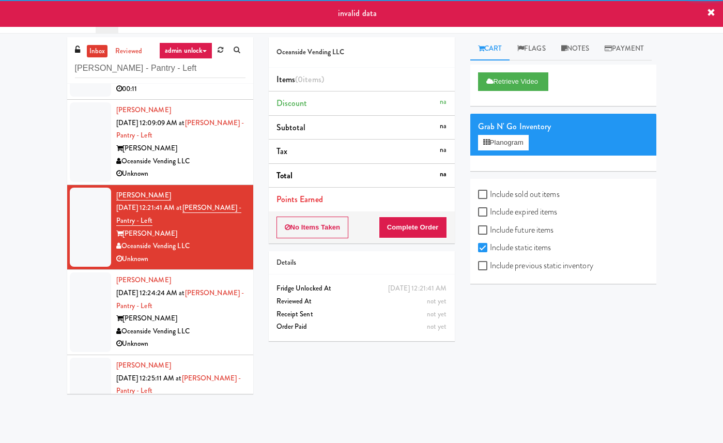
click at [209, 165] on div "Oceanside Vending LLC" at bounding box center [180, 161] width 129 height 13
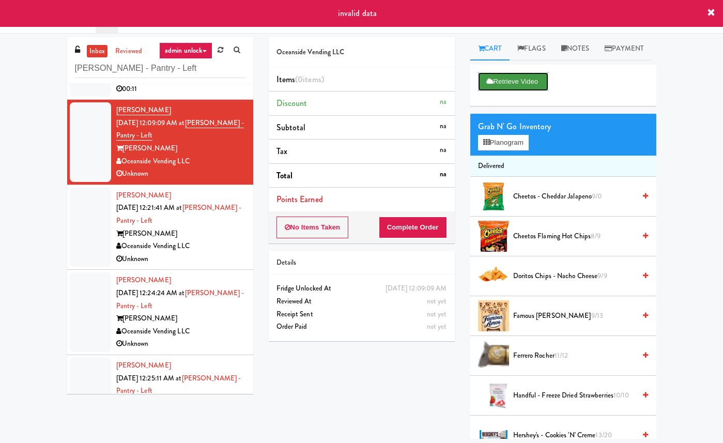
click at [533, 91] on button "Retrieve Video" at bounding box center [513, 81] width 70 height 19
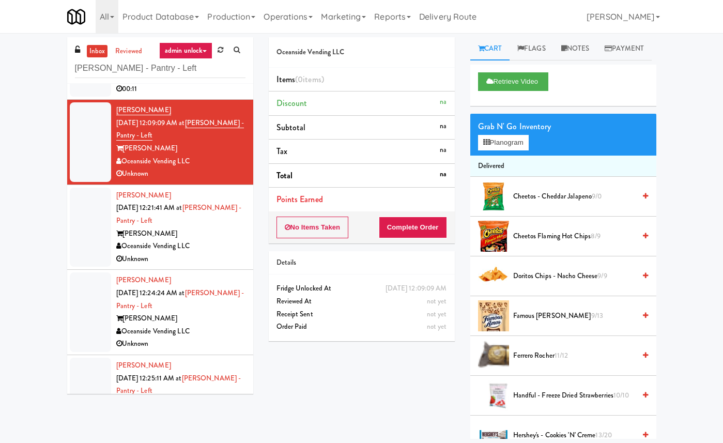
click at [205, 245] on div "Oceanside Vending LLC" at bounding box center [180, 246] width 129 height 13
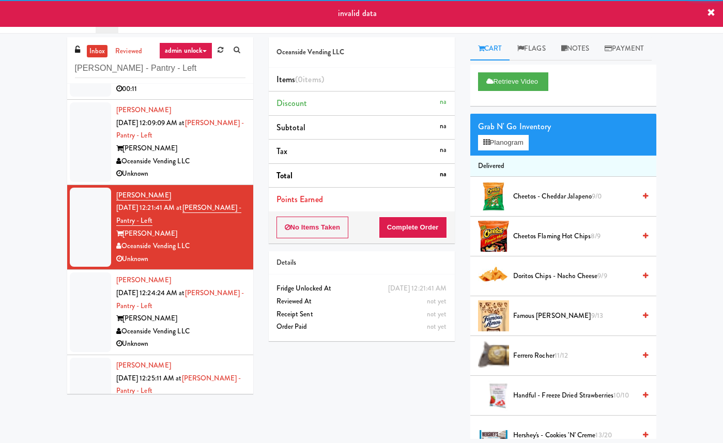
click at [222, 147] on div "Rafferty" at bounding box center [180, 148] width 129 height 13
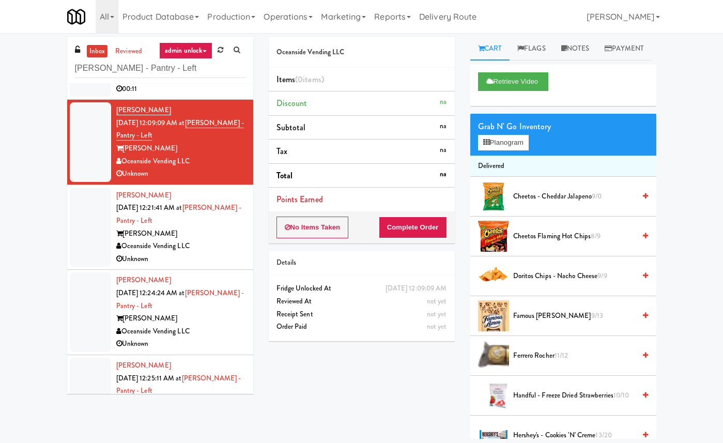
click at [219, 240] on div "Oceanside Vending LLC" at bounding box center [180, 246] width 129 height 13
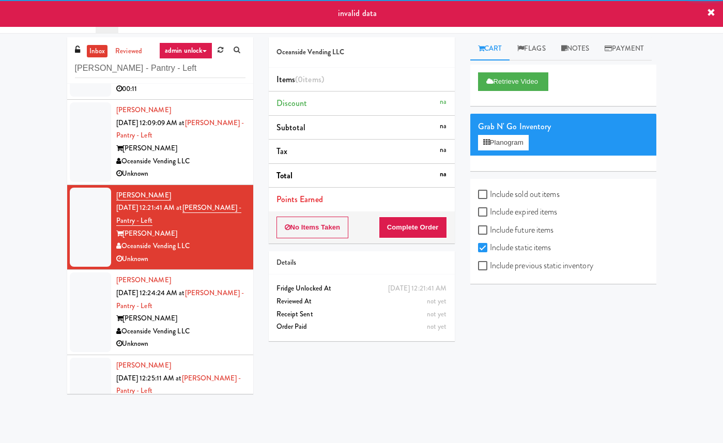
click at [223, 152] on div "Rafferty" at bounding box center [180, 148] width 129 height 13
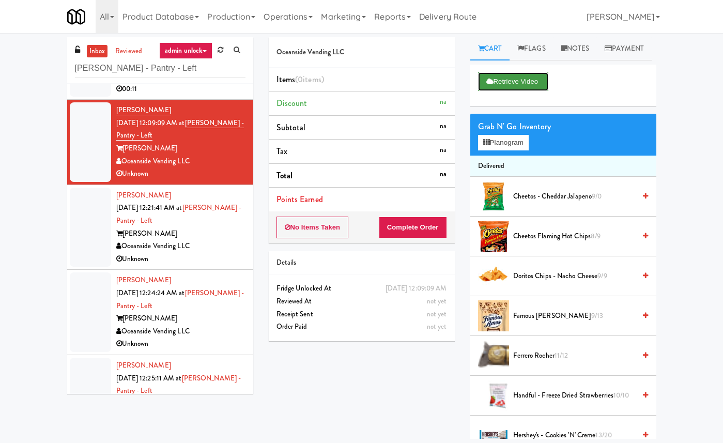
click at [515, 91] on button "Retrieve Video" at bounding box center [513, 81] width 70 height 19
click at [199, 230] on div "Rafferty" at bounding box center [180, 233] width 129 height 13
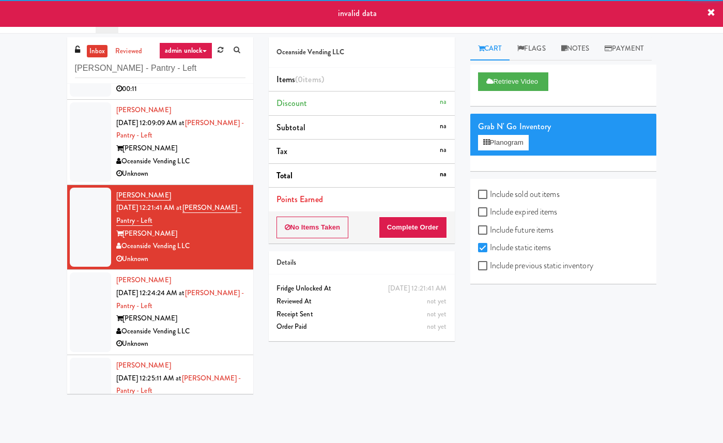
click at [213, 169] on div "Unknown" at bounding box center [180, 173] width 129 height 13
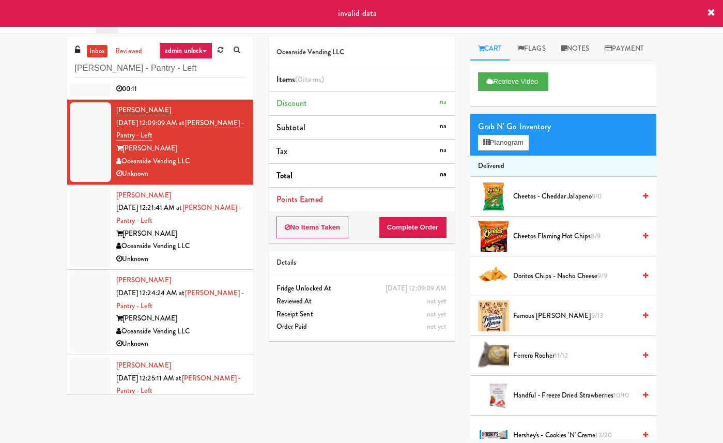
click at [219, 233] on div "Rafferty" at bounding box center [180, 233] width 129 height 13
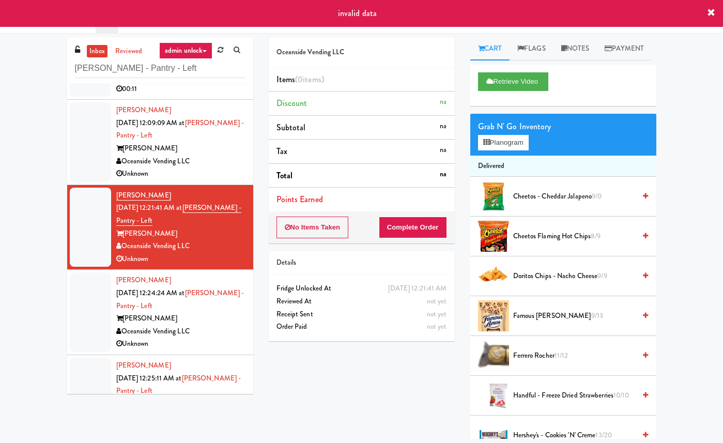
click at [226, 156] on div "Oceanside Vending LLC" at bounding box center [180, 161] width 129 height 13
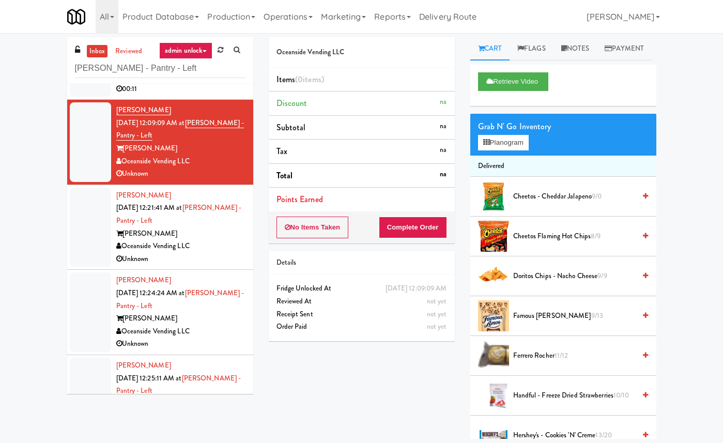
click at [225, 256] on div "Unknown" at bounding box center [180, 259] width 129 height 13
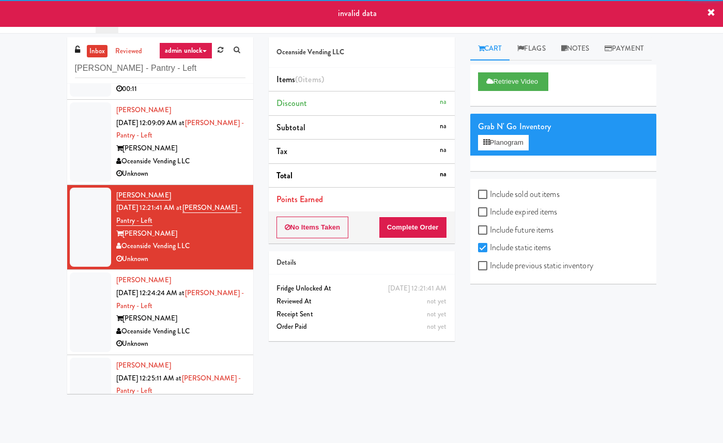
click at [231, 160] on div "Oceanside Vending LLC" at bounding box center [180, 161] width 129 height 13
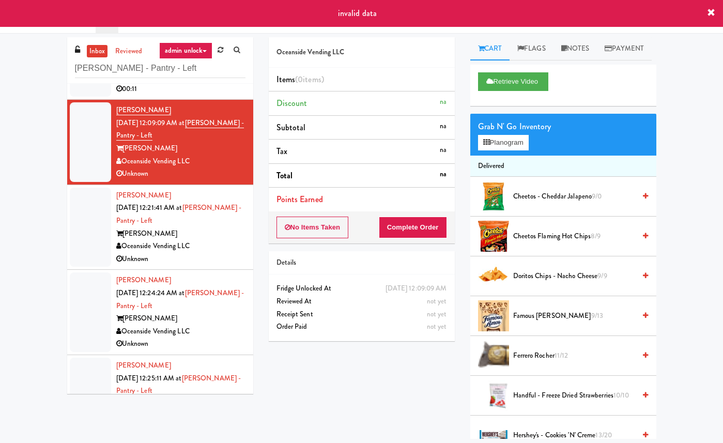
click at [232, 259] on div "Unknown" at bounding box center [180, 259] width 129 height 13
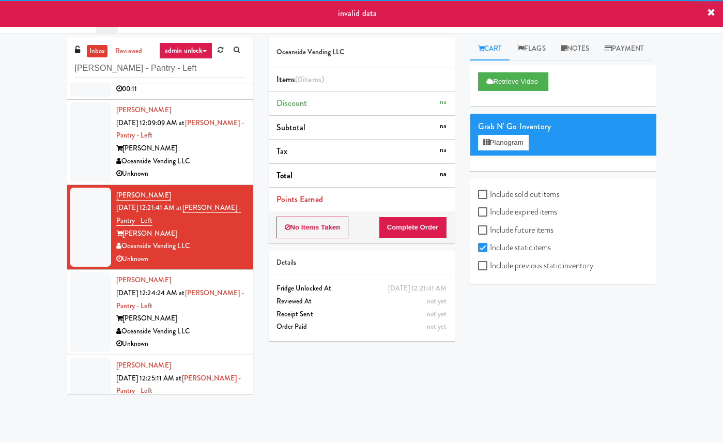
click at [230, 159] on div "Oceanside Vending LLC" at bounding box center [180, 161] width 129 height 13
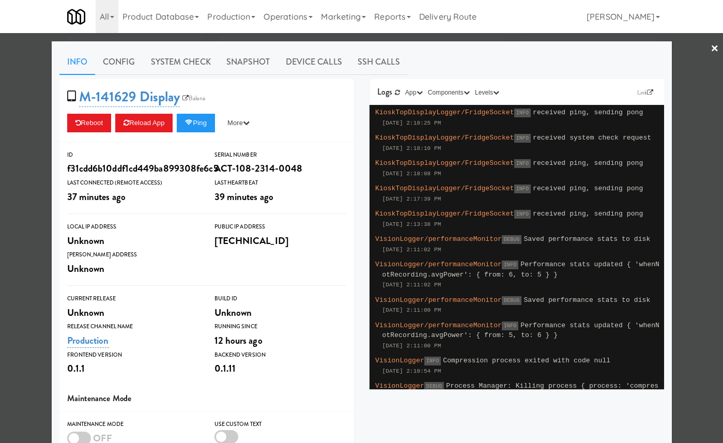
click at [25, 148] on div at bounding box center [361, 221] width 723 height 443
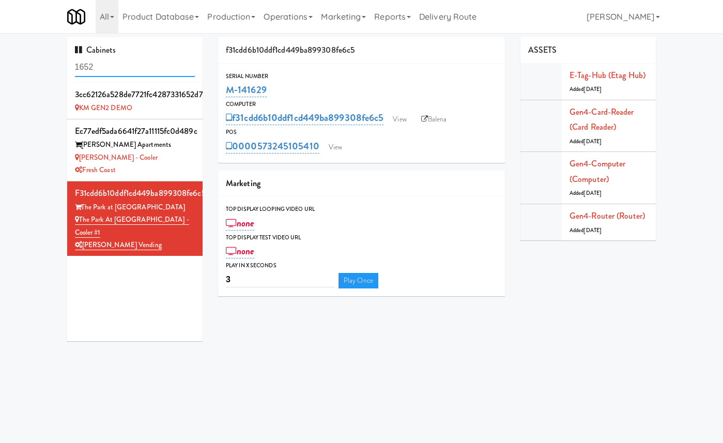
click at [135, 61] on input "1652" at bounding box center [135, 67] width 120 height 19
type input "raffer"
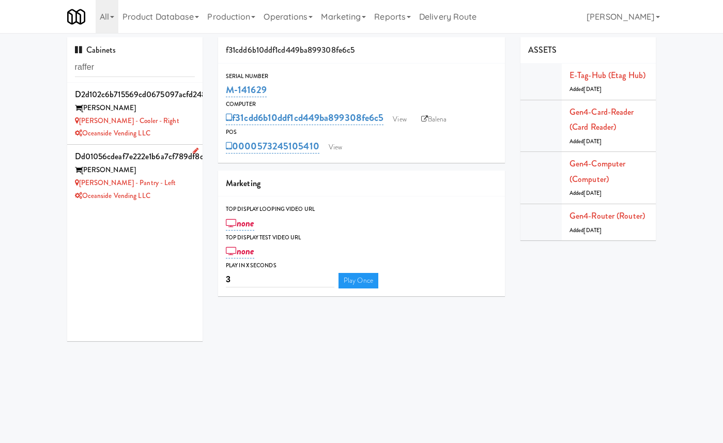
click at [174, 169] on div "[PERSON_NAME]" at bounding box center [135, 170] width 120 height 13
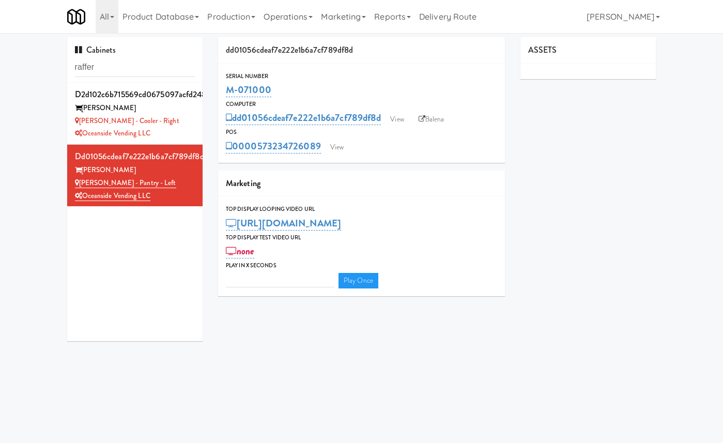
type input "3"
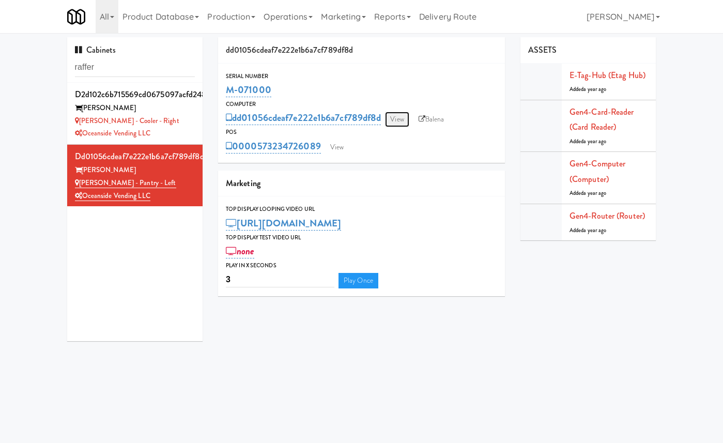
click at [404, 116] on link "View" at bounding box center [397, 119] width 24 height 15
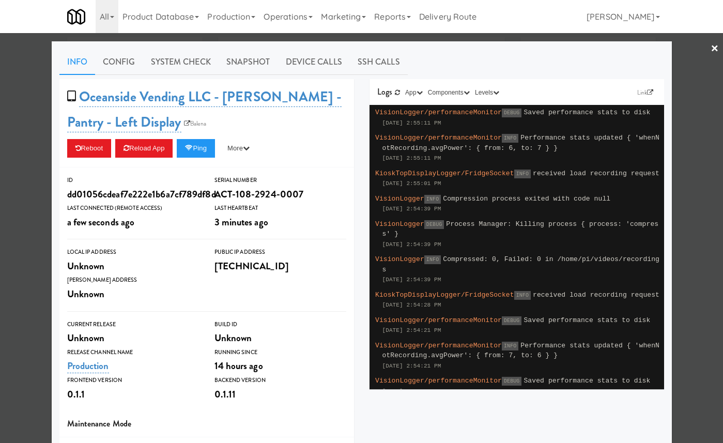
click at [39, 134] on div at bounding box center [361, 221] width 723 height 443
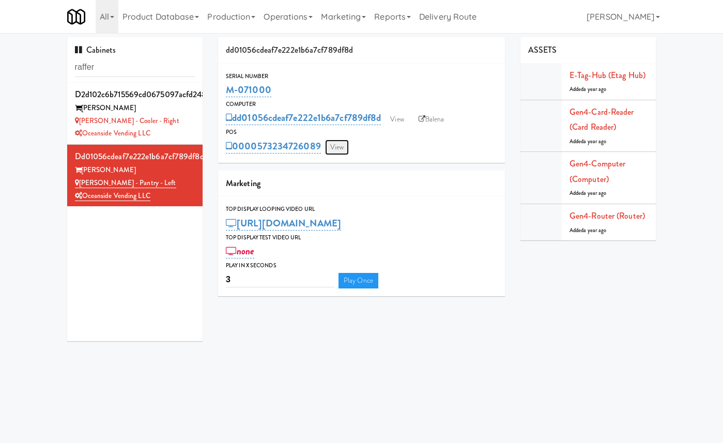
click at [346, 145] on link "View" at bounding box center [337, 146] width 24 height 15
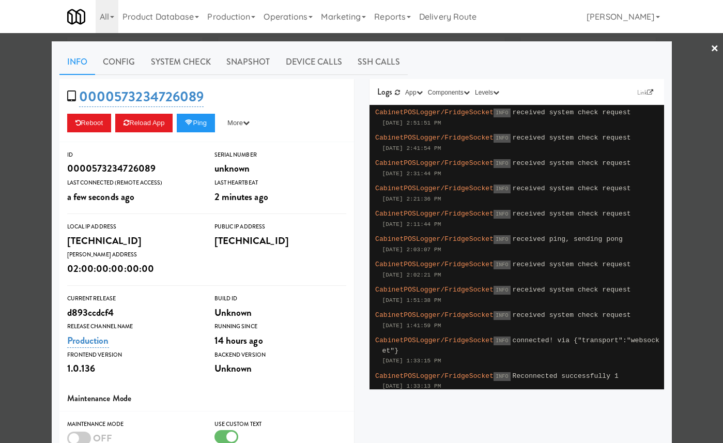
click at [24, 128] on div at bounding box center [361, 221] width 723 height 443
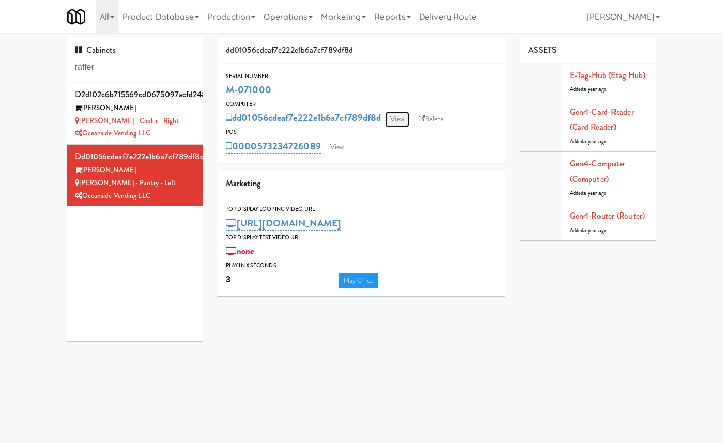
click at [399, 119] on link "View" at bounding box center [397, 119] width 24 height 15
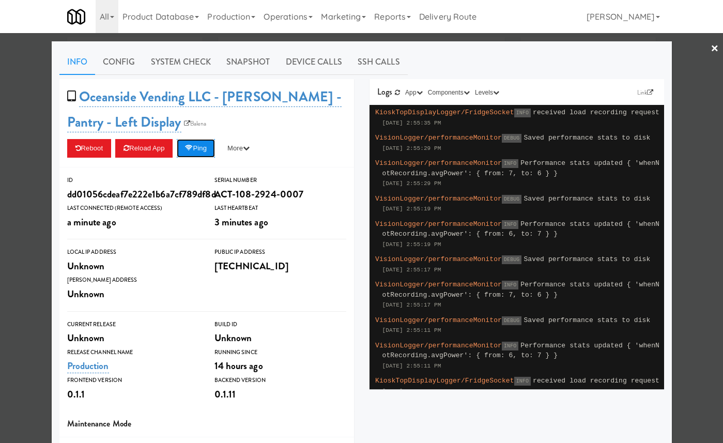
click at [207, 143] on button "Ping" at bounding box center [196, 148] width 38 height 19
click at [206, 152] on button "Ping" at bounding box center [196, 148] width 38 height 19
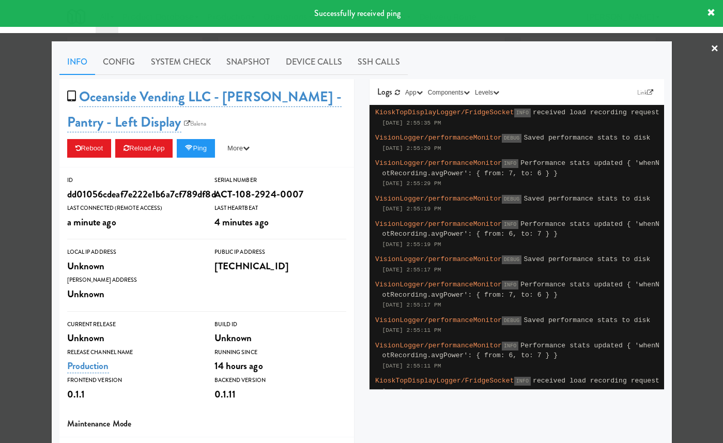
click at [688, 68] on div at bounding box center [361, 221] width 723 height 443
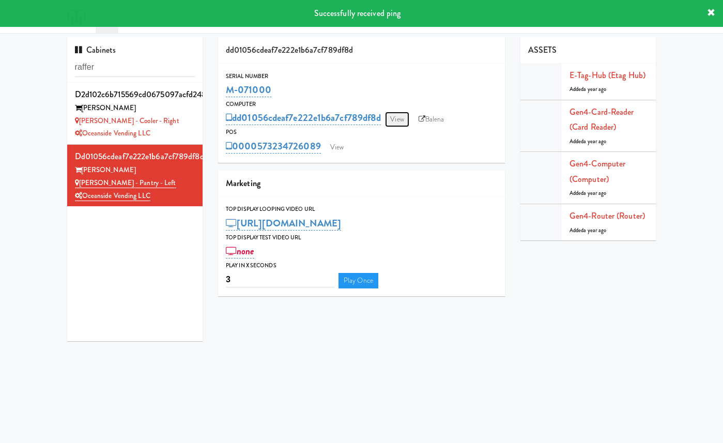
click at [409, 118] on link "View" at bounding box center [397, 119] width 24 height 15
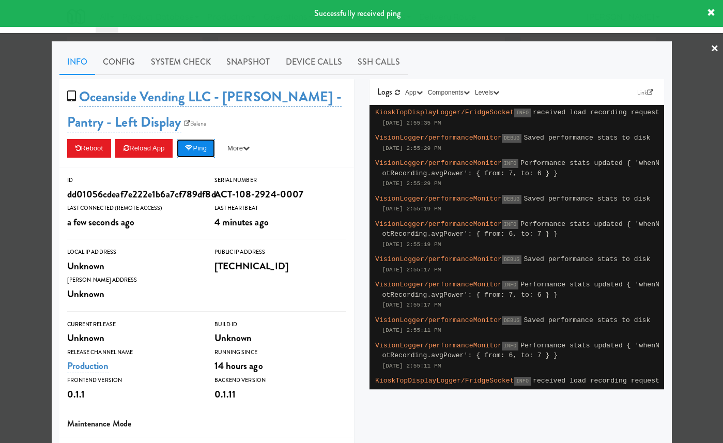
click at [205, 147] on button "Ping" at bounding box center [196, 148] width 38 height 19
click at [41, 139] on div at bounding box center [361, 221] width 723 height 443
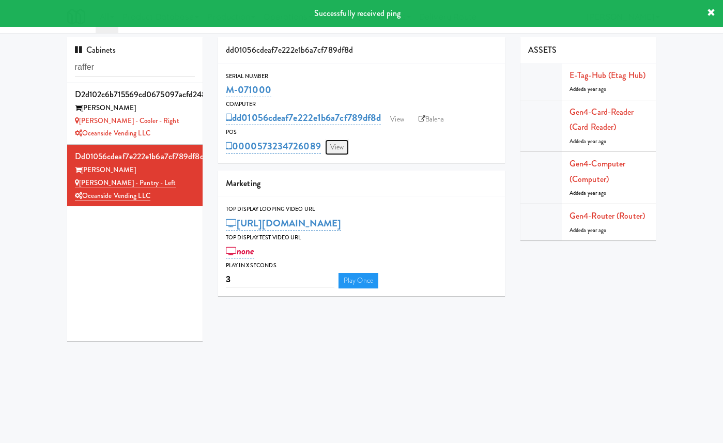
click at [338, 150] on link "View" at bounding box center [337, 146] width 24 height 15
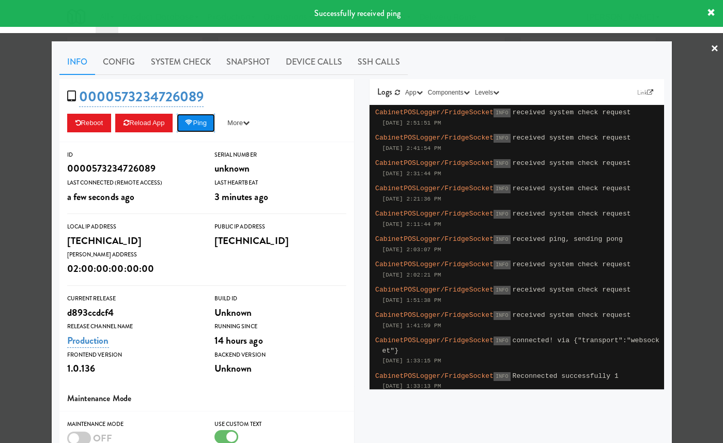
click at [209, 123] on button "Ping" at bounding box center [196, 123] width 38 height 19
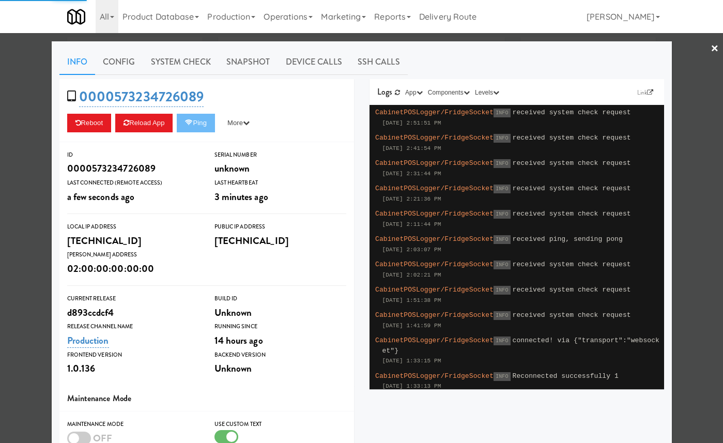
click at [17, 132] on div at bounding box center [361, 221] width 723 height 443
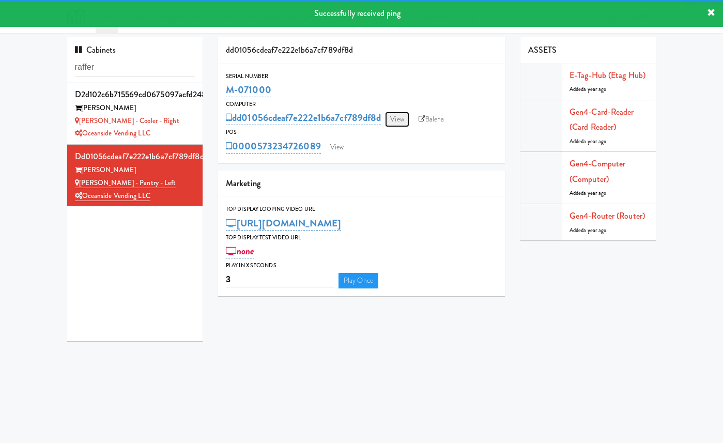
click at [395, 119] on link "View" at bounding box center [397, 119] width 24 height 15
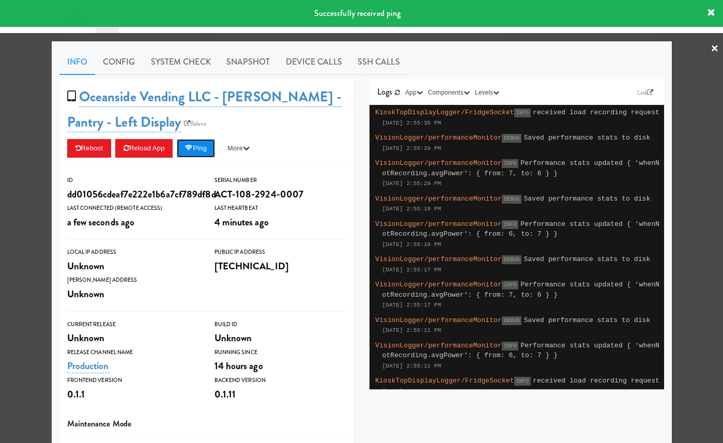
click at [208, 146] on button "Ping" at bounding box center [196, 148] width 38 height 19
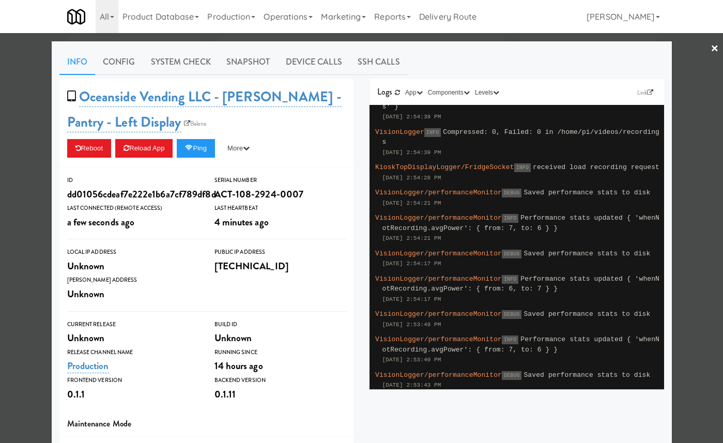
scroll to position [410, 0]
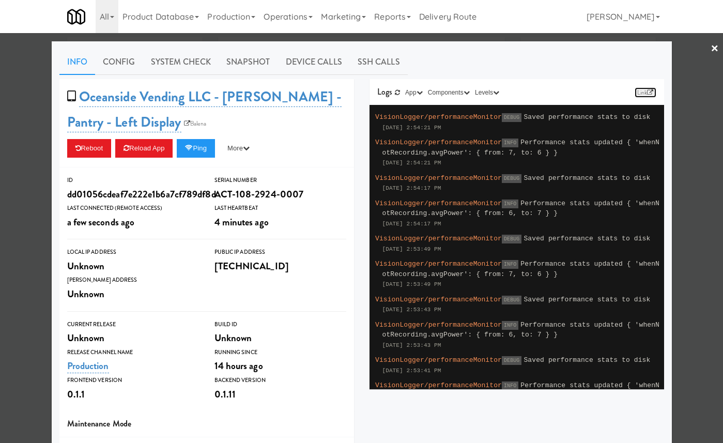
click at [646, 89] on link "Link" at bounding box center [645, 92] width 22 height 10
click at [34, 142] on div at bounding box center [361, 221] width 723 height 443
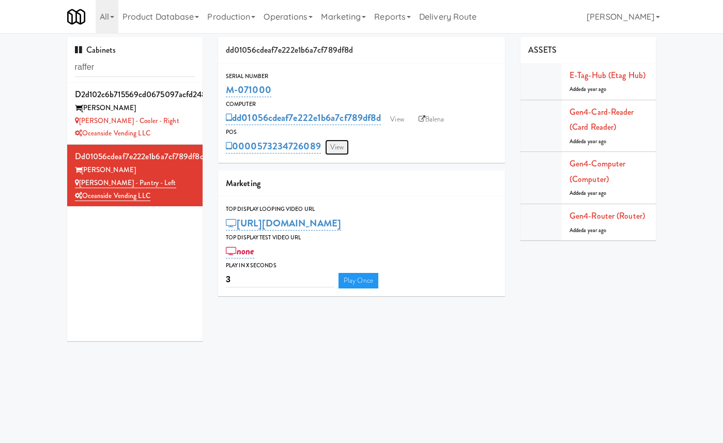
click at [340, 148] on link "View" at bounding box center [337, 146] width 24 height 15
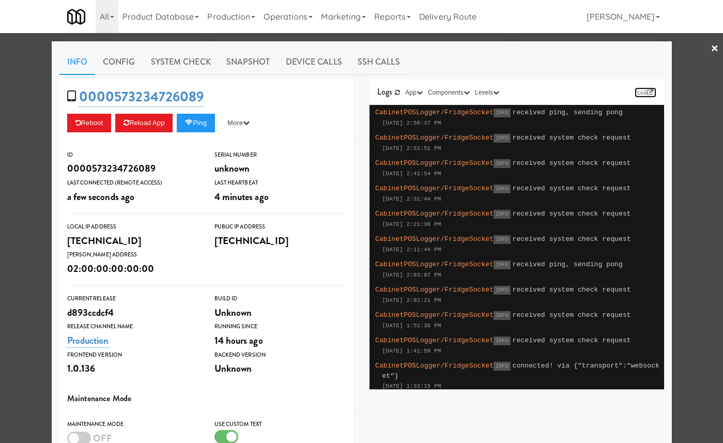
click at [648, 89] on icon at bounding box center [650, 92] width 6 height 6
click at [684, 62] on div at bounding box center [361, 221] width 723 height 443
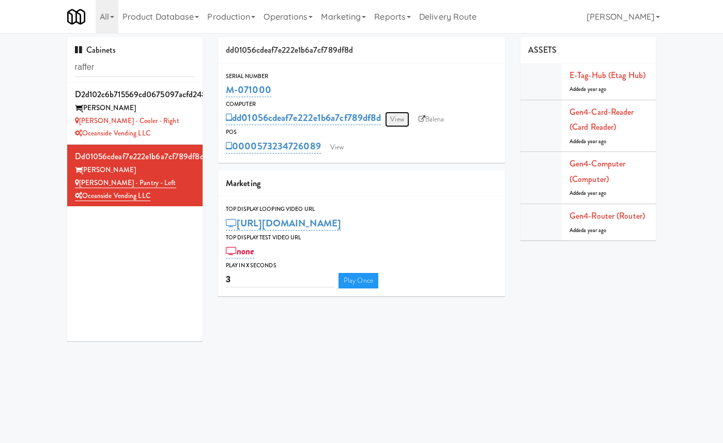
click at [402, 118] on link "View" at bounding box center [397, 119] width 24 height 15
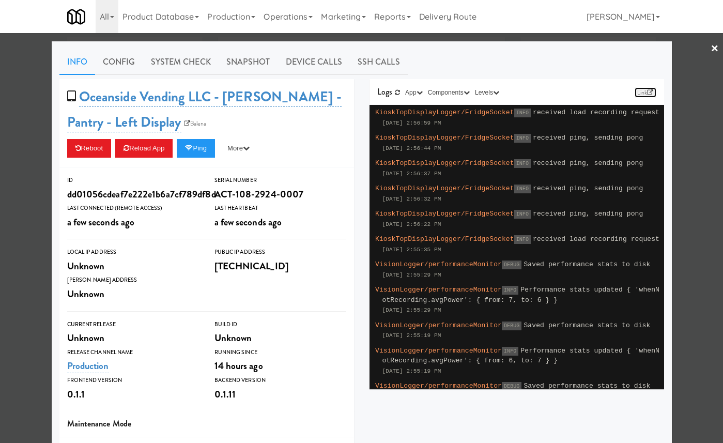
click at [642, 91] on link "Link" at bounding box center [645, 92] width 22 height 10
click at [200, 148] on button "Ping" at bounding box center [196, 148] width 38 height 19
click at [395, 92] on icon at bounding box center [397, 92] width 5 height 6
click at [10, 148] on div at bounding box center [361, 221] width 723 height 443
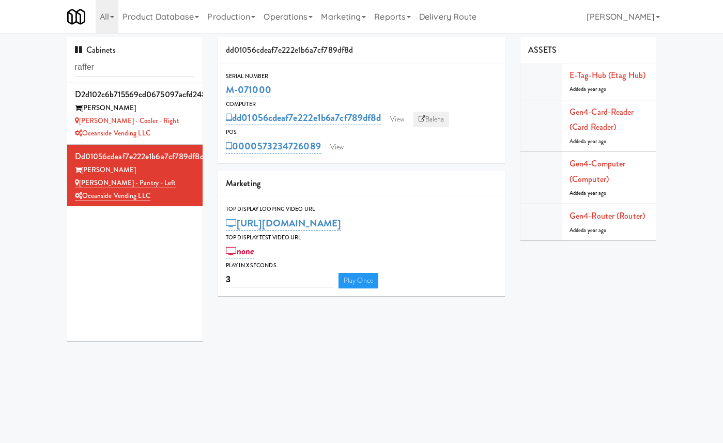
click at [433, 118] on link "Balena" at bounding box center [431, 119] width 36 height 15
click at [409, 125] on link "View" at bounding box center [397, 119] width 24 height 15
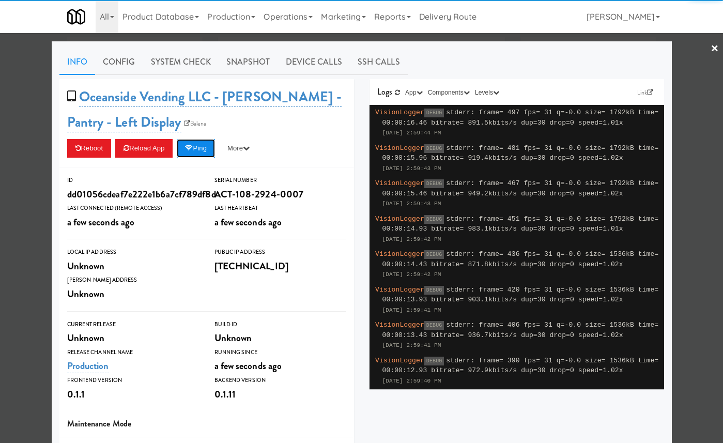
click at [210, 152] on button "Ping" at bounding box center [196, 148] width 38 height 19
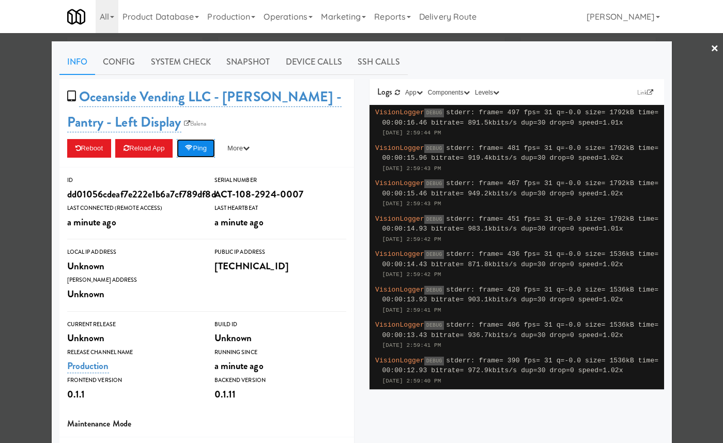
click at [200, 154] on button "Ping" at bounding box center [196, 148] width 38 height 19
click at [210, 147] on button "Ping" at bounding box center [196, 148] width 38 height 19
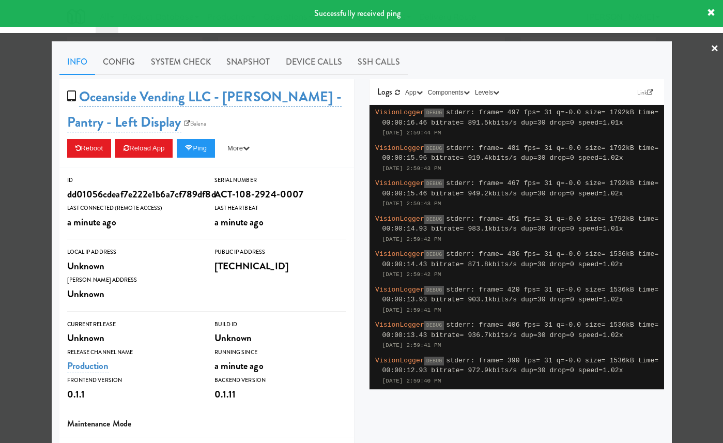
click at [39, 168] on div at bounding box center [361, 221] width 723 height 443
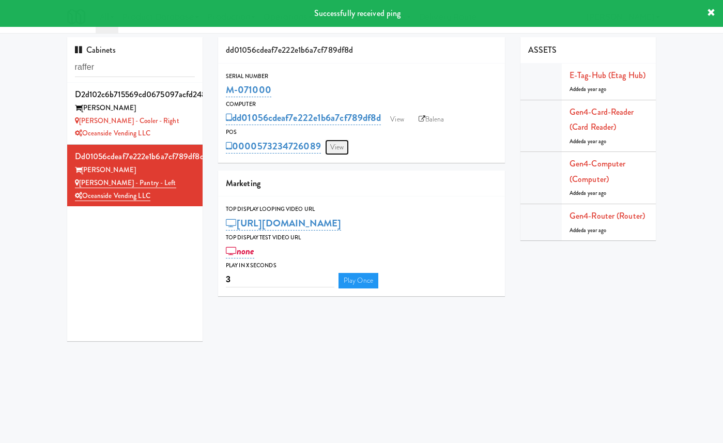
click at [325, 149] on link "View" at bounding box center [337, 146] width 24 height 15
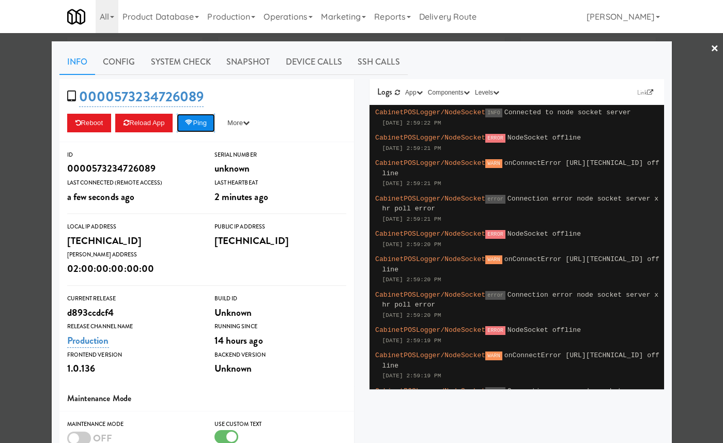
click at [209, 131] on button "Ping" at bounding box center [196, 123] width 38 height 19
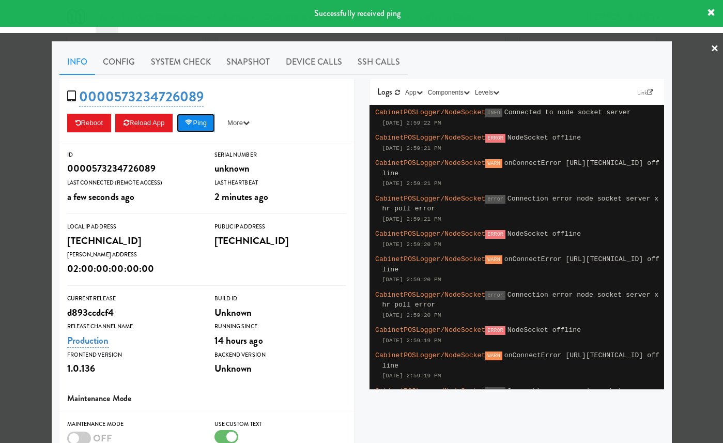
click at [209, 131] on button "Ping" at bounding box center [196, 123] width 38 height 19
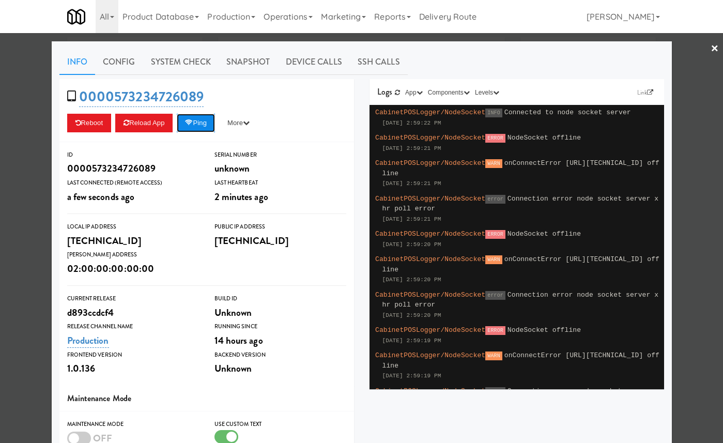
click at [210, 131] on button "Ping" at bounding box center [196, 123] width 38 height 19
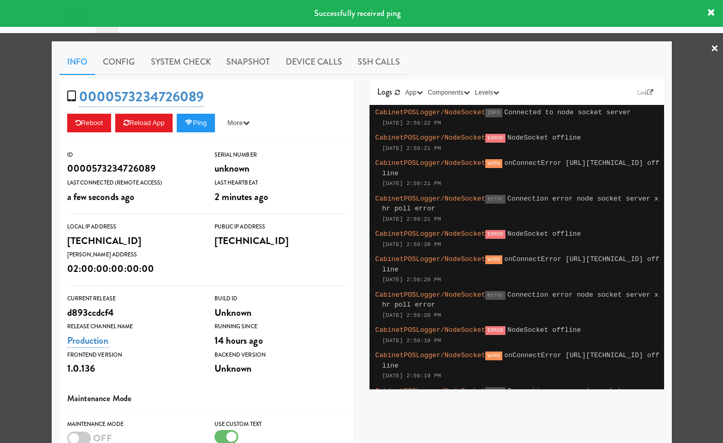
click at [35, 231] on div at bounding box center [361, 221] width 723 height 443
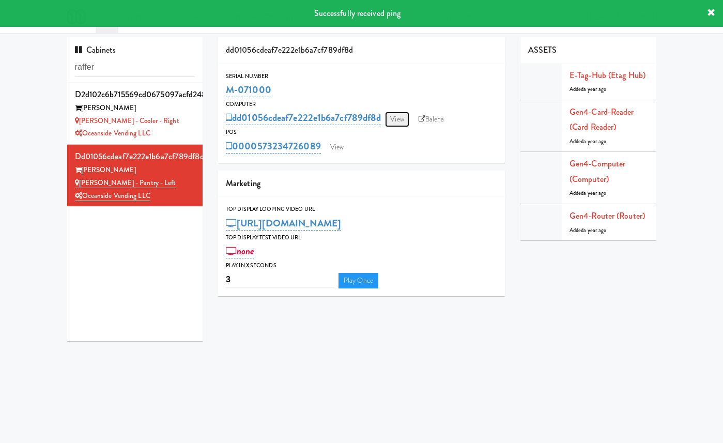
click at [397, 118] on link "View" at bounding box center [397, 119] width 24 height 15
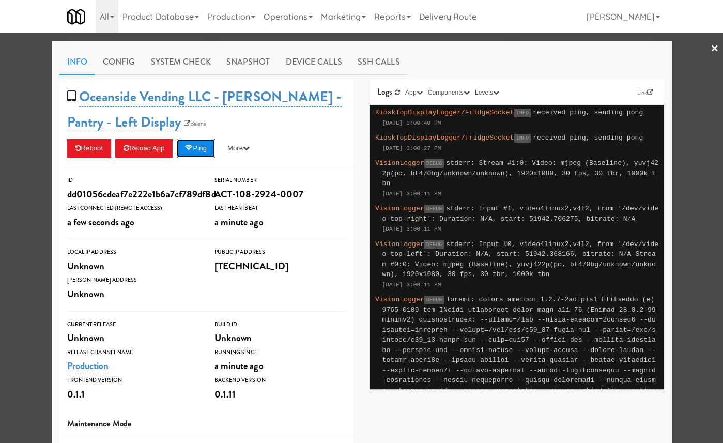
click at [206, 152] on button "Ping" at bounding box center [196, 148] width 38 height 19
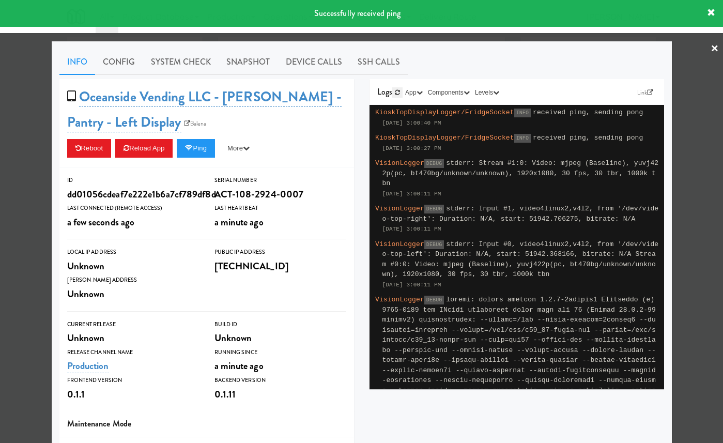
click at [395, 89] on icon at bounding box center [397, 92] width 5 height 6
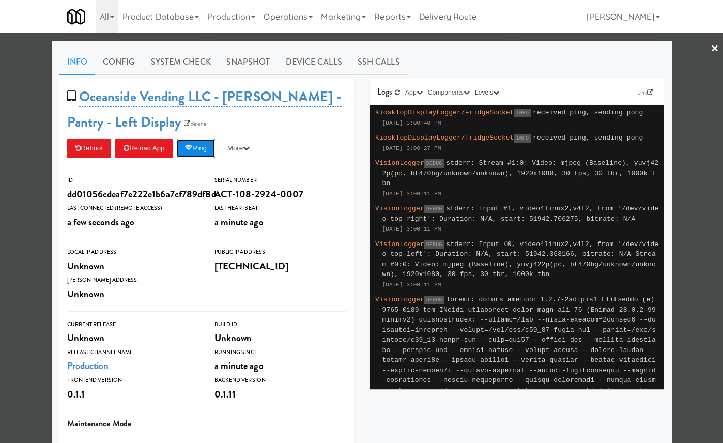
click at [215, 150] on button "Ping" at bounding box center [196, 148] width 38 height 19
click at [47, 158] on div at bounding box center [361, 221] width 723 height 443
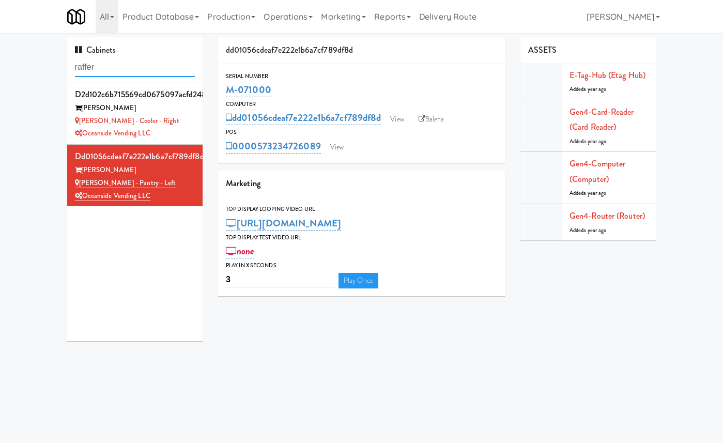
click at [159, 74] on input "raffer" at bounding box center [135, 67] width 120 height 19
paste input "505928c51cc35b88e03b189b924b69ff"
type input "505928c51cc35b88e03b189b924b69ff"
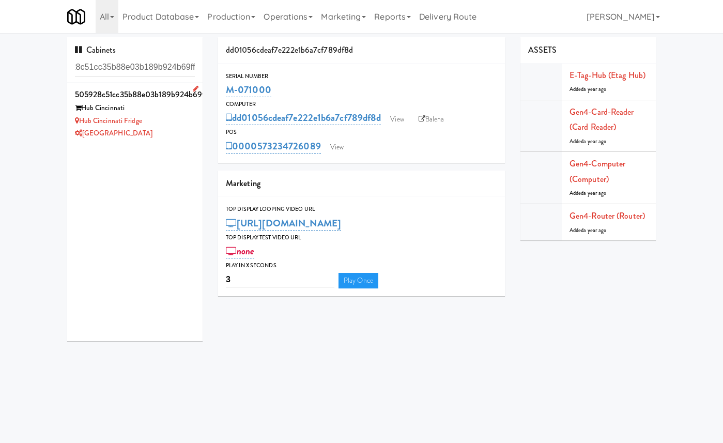
scroll to position [0, 0]
click at [187, 110] on div "Hub Cincinnati" at bounding box center [135, 108] width 120 height 13
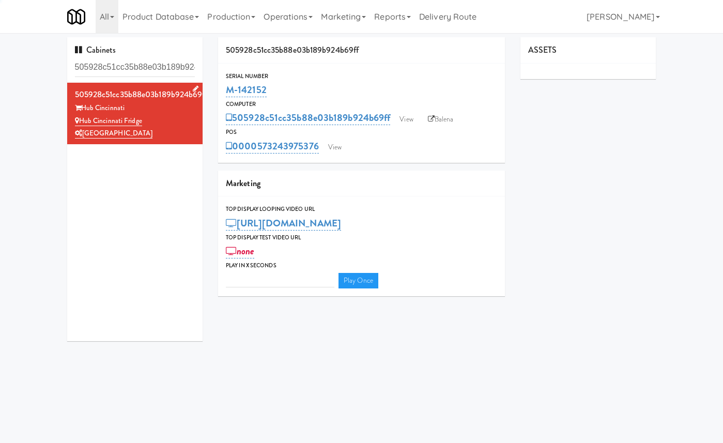
type input "3"
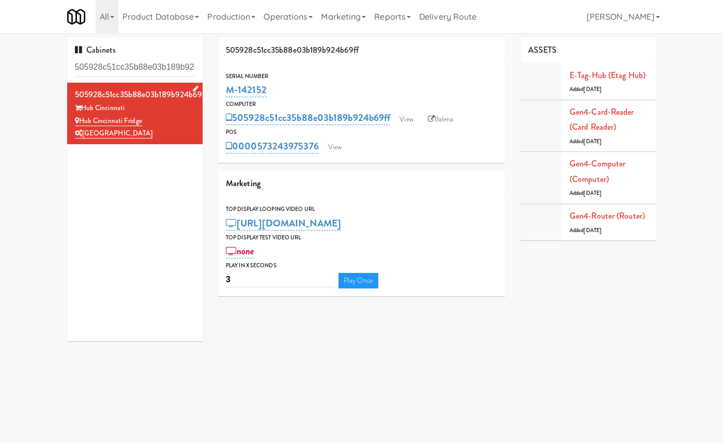
drag, startPoint x: 153, startPoint y: 122, endPoint x: 78, endPoint y: 122, distance: 75.4
click at [78, 122] on div "Hub Cincinnati Fridge" at bounding box center [135, 121] width 120 height 13
copy link "Hub Cincinnati Fridge"
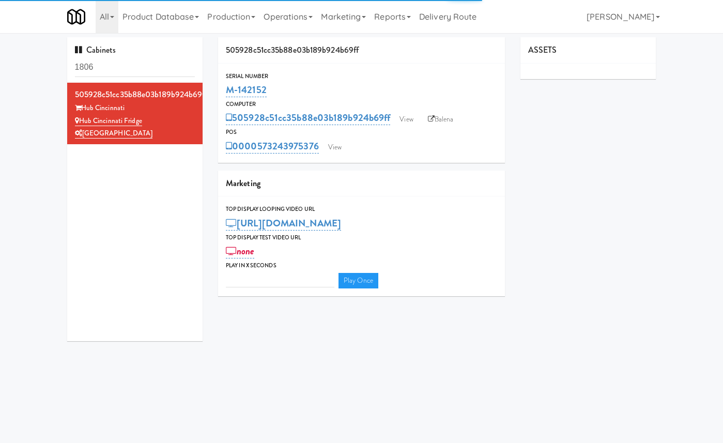
type input "3"
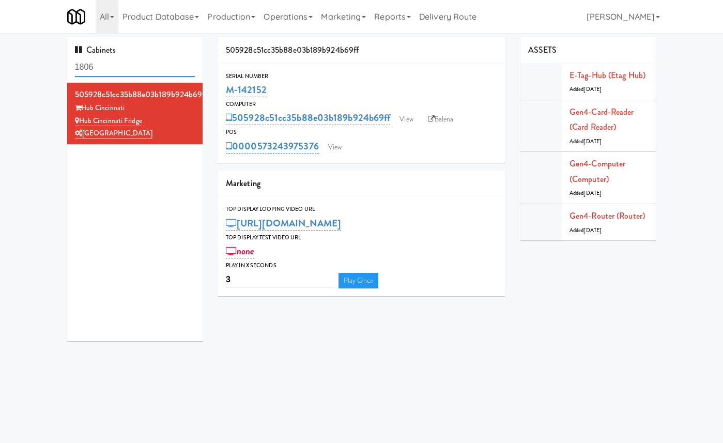
click at [147, 70] on input "1806" at bounding box center [135, 67] width 120 height 19
paste input "c37b2"
type input "c37b2"
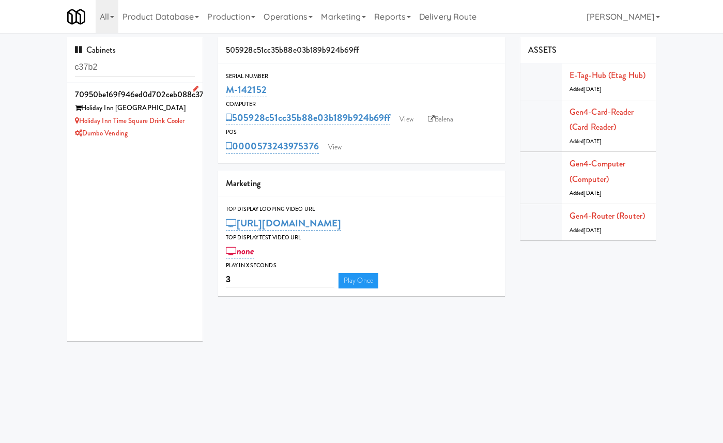
click at [180, 99] on div "70950be169f946ed0d702ceb088c37b2" at bounding box center [135, 94] width 120 height 15
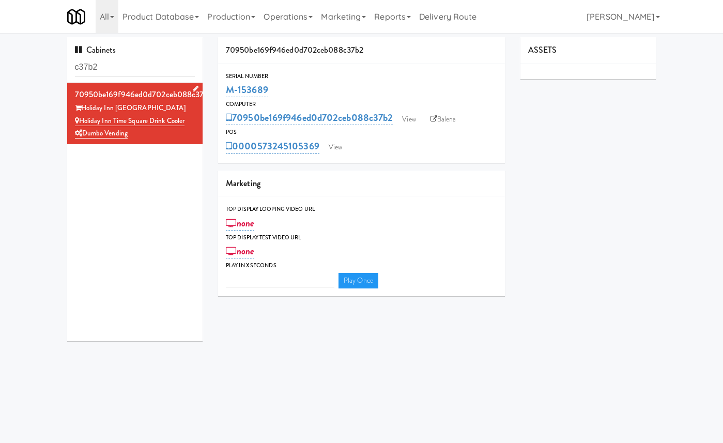
type input "3"
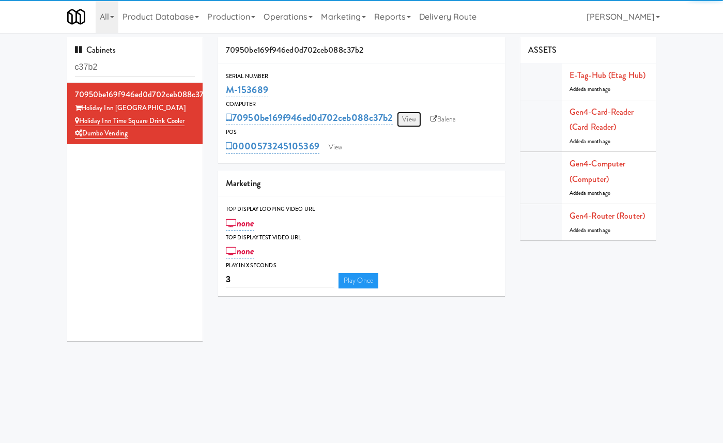
click at [418, 119] on link "View" at bounding box center [409, 119] width 24 height 15
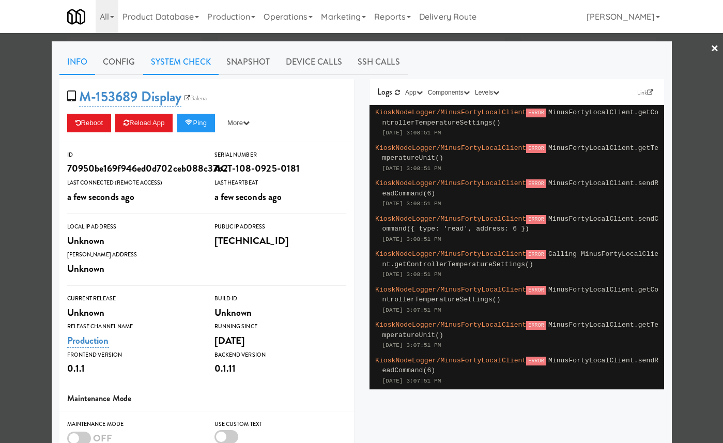
click at [188, 69] on link "System Check" at bounding box center [180, 62] width 75 height 26
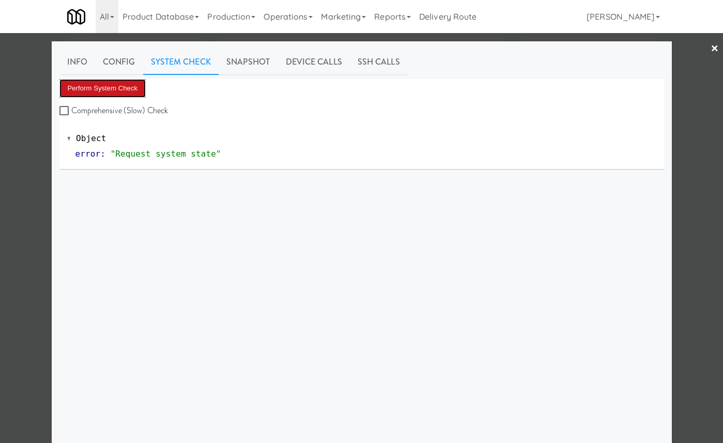
click at [119, 88] on button "Perform System Check" at bounding box center [102, 88] width 87 height 19
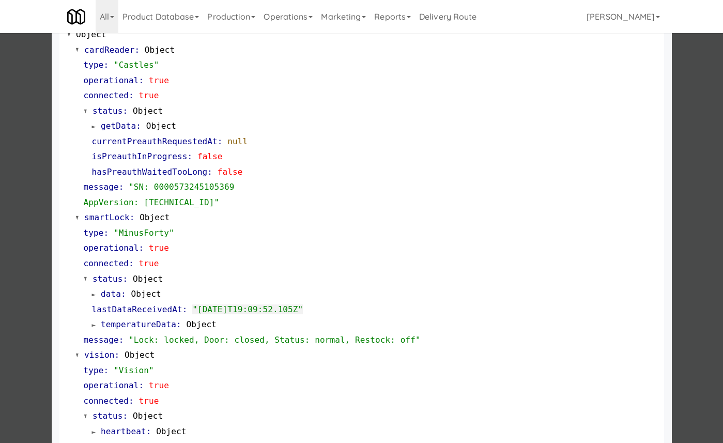
scroll to position [116, 0]
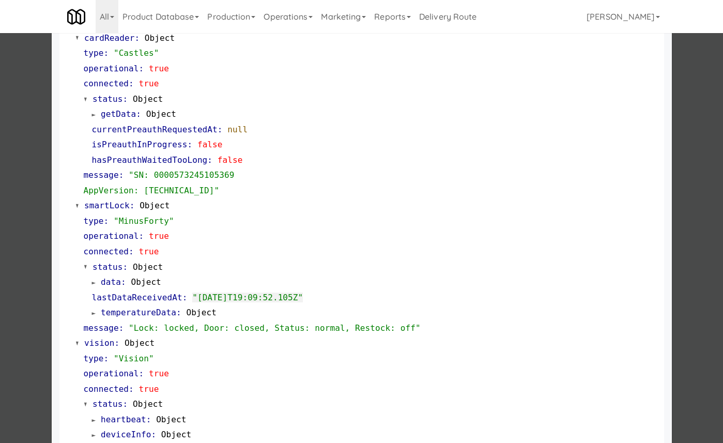
click at [27, 165] on div at bounding box center [361, 221] width 723 height 443
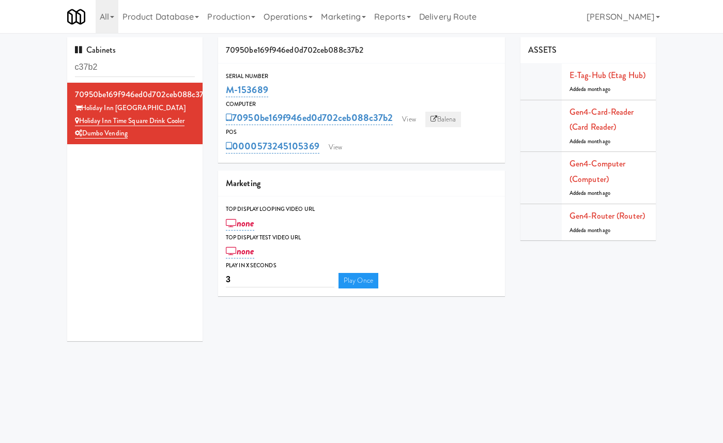
click at [444, 123] on link "Balena" at bounding box center [443, 119] width 36 height 15
click at [144, 69] on input "c37b2" at bounding box center [135, 67] width 120 height 19
paste input "805d55a9ba4886c0bc36d974f6f44c7"
type input "c805d55a9ba4886c0bc36d974f6f44c7"
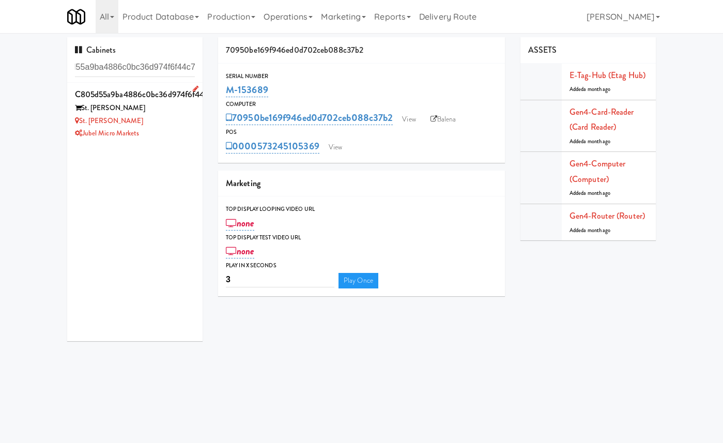
scroll to position [0, 0]
drag, startPoint x: 153, startPoint y: 121, endPoint x: 80, endPoint y: 120, distance: 73.4
click at [80, 120] on div "St. [PERSON_NAME]" at bounding box center [135, 121] width 120 height 13
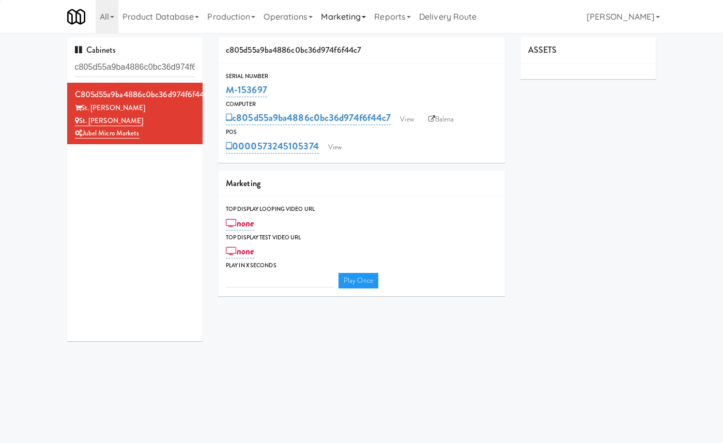
type input "3"
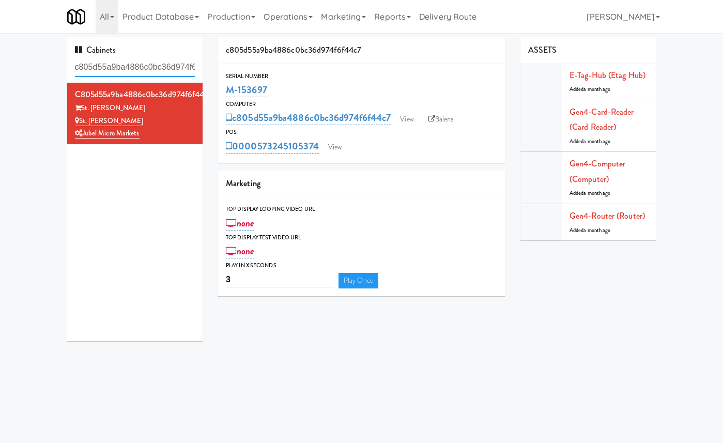
click at [112, 61] on input "c805d55a9ba4886c0bc36d974f6f44c7" at bounding box center [135, 67] width 120 height 19
paste input "70950be169f946ed0d702ceb088c37b2"
type input "70950be169f946ed0d702ceb088c37b2"
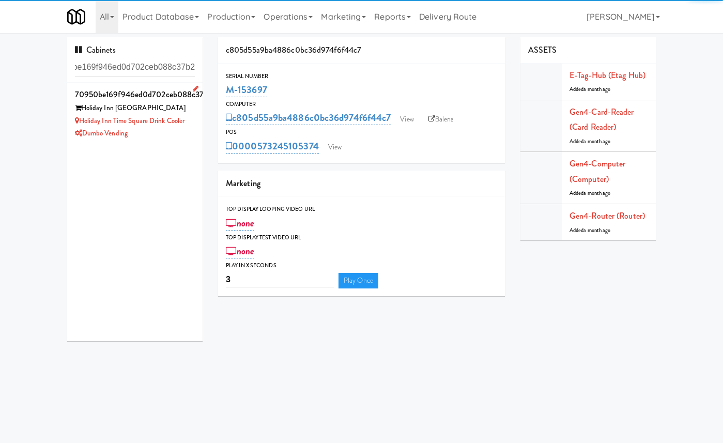
scroll to position [0, 0]
click at [177, 100] on div "70950be169f946ed0d702ceb088c37b2" at bounding box center [135, 94] width 120 height 15
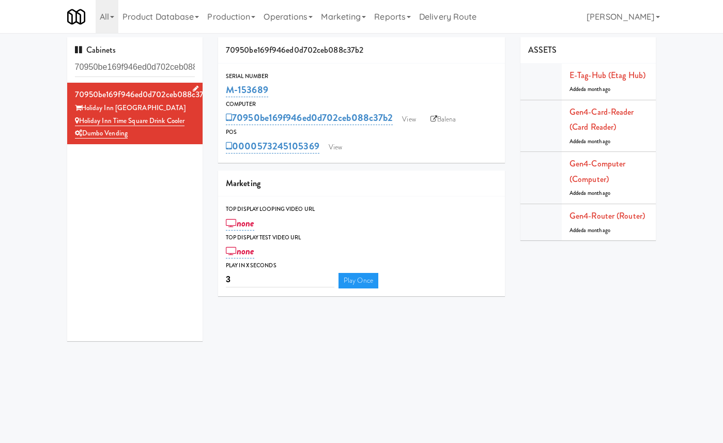
drag, startPoint x: 190, startPoint y: 121, endPoint x: 68, endPoint y: 121, distance: 122.4
click at [68, 121] on li "70950be169f946ed0d702ceb088c37b2 Holiday Inn Time Square Holiday Inn Time Squar…" at bounding box center [135, 113] width 136 height 61
copy link "Holiday Inn Time Square Drink Cooler"
click at [160, 69] on input "70950be169f946ed0d702ceb088c37b2" at bounding box center [135, 67] width 120 height 19
paste input "Oca19fa2cc1f3583e817786ad6bd293f"
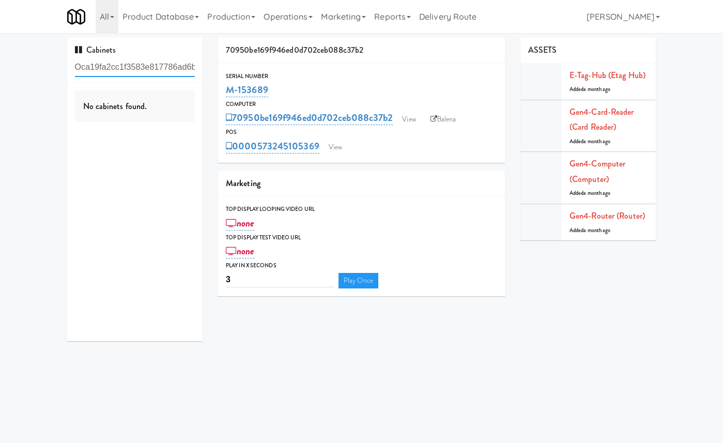
paste input "04888588cc80d16c2e04795322f4fbeb"
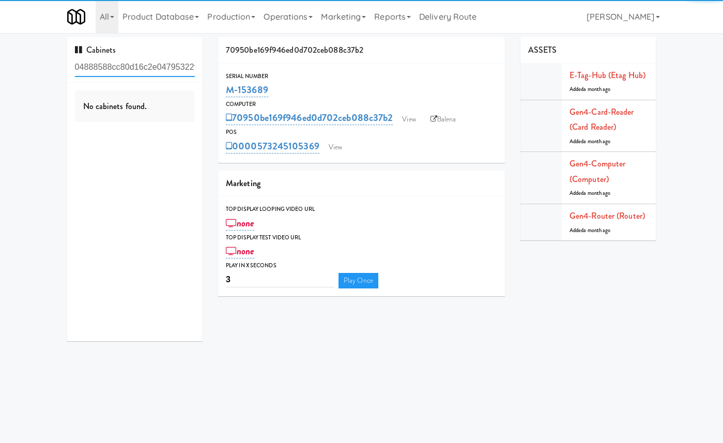
scroll to position [0, 26]
type input "04888588cc80d16c2e04795322f4fbeb"
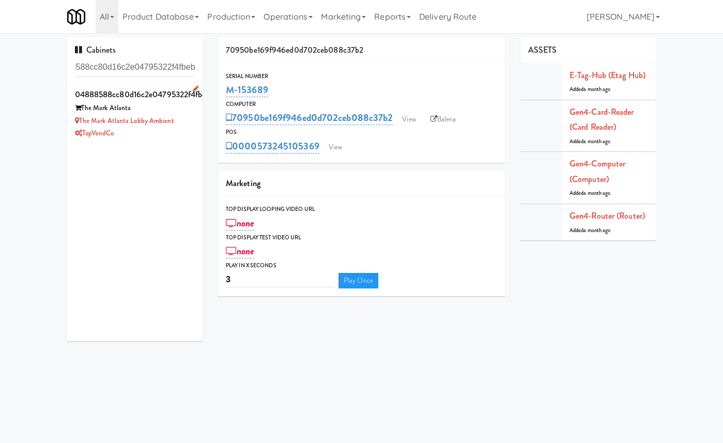
scroll to position [0, 0]
click at [152, 96] on div "04888588cc80d16c2e04795322f4fbeb" at bounding box center [135, 94] width 120 height 15
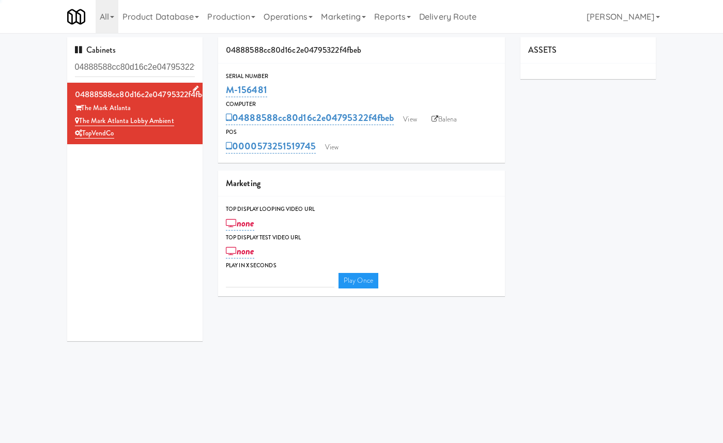
type input "3"
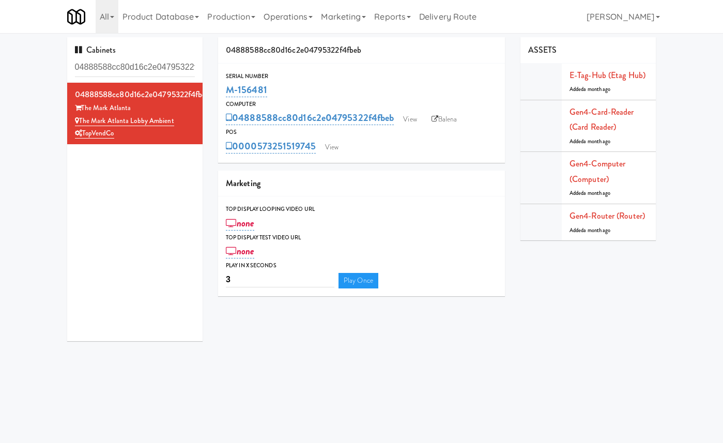
drag, startPoint x: 185, startPoint y: 121, endPoint x: 60, endPoint y: 121, distance: 125.0
click at [60, 121] on div "Cabinets 04888588cc80d16c2e04795322f4fbeb 04888588cc80d16c2e04795322f4fbeb The …" at bounding box center [134, 193] width 151 height 312
copy link "The Mark Atlanta Lobby Ambient"
drag, startPoint x: 277, startPoint y: 89, endPoint x: 227, endPoint y: 89, distance: 50.6
click at [227, 89] on div "M-156481" at bounding box center [361, 90] width 271 height 18
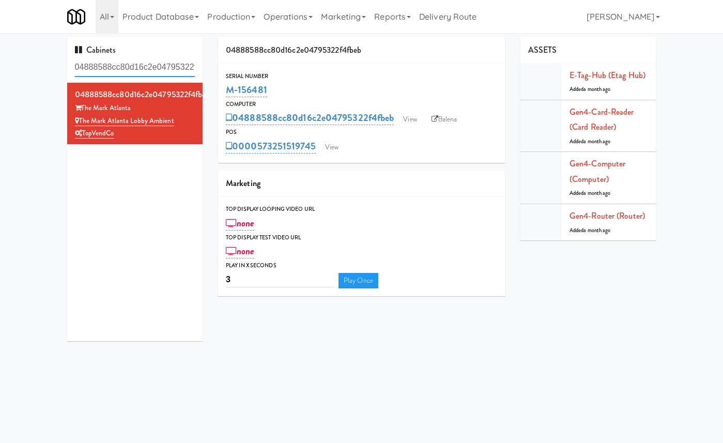
click at [191, 66] on input "04888588cc80d16c2e04795322f4fbeb" at bounding box center [135, 67] width 120 height 19
paste input "60e0b58d9540ale114d2bc00b1b322"
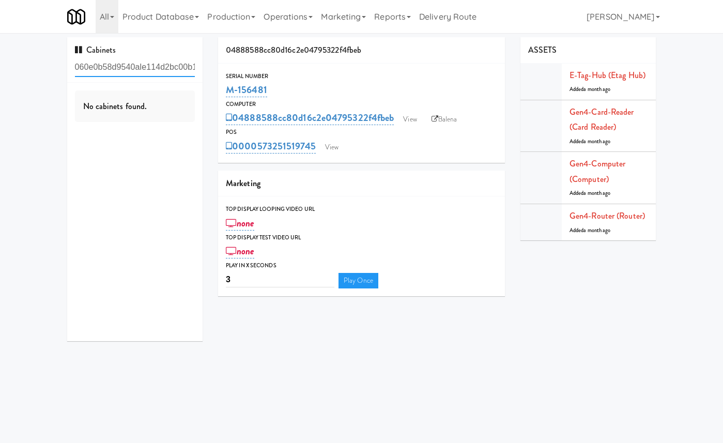
click at [184, 67] on input "060e0b58d9540ale114d2bc00b1b322b" at bounding box center [135, 67] width 120 height 19
paste input "25bcb92e263c8c327256d0ac82651876"
type input "25bcb92e263c8c327256d0ac82651876"
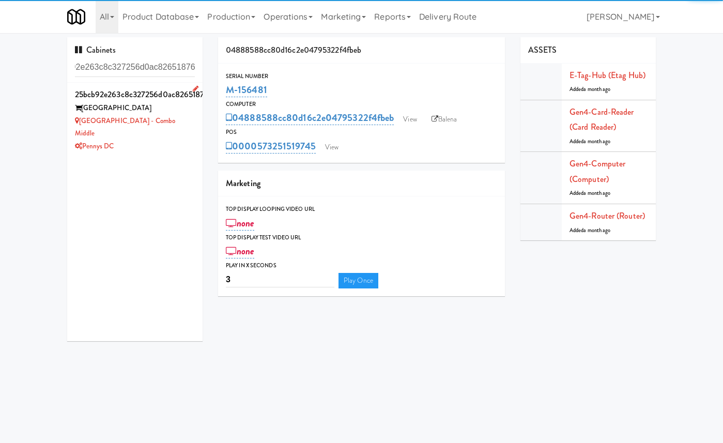
scroll to position [0, 0]
click at [176, 101] on div "25bcb92e263c8c327256d0ac82651876" at bounding box center [135, 94] width 120 height 15
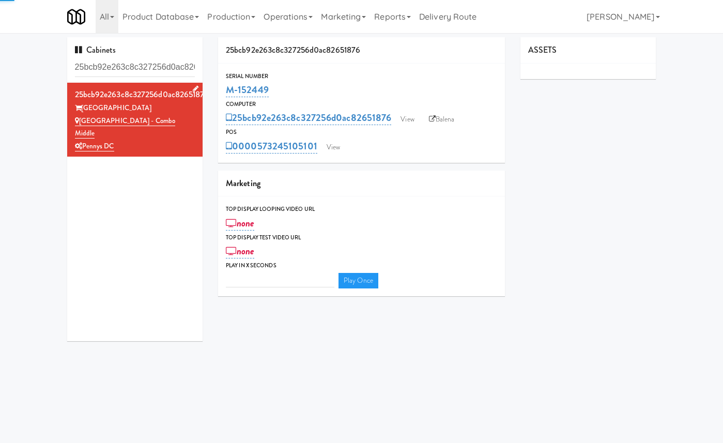
type input "3"
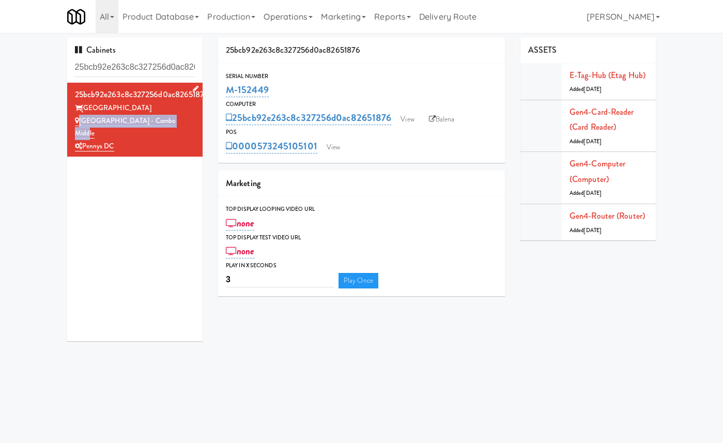
drag, startPoint x: 181, startPoint y: 123, endPoint x: 77, endPoint y: 122, distance: 103.3
click at [77, 122] on div "[GEOGRAPHIC_DATA] - Combo Middle" at bounding box center [135, 127] width 120 height 25
copy link "[GEOGRAPHIC_DATA] - Combo Middle"
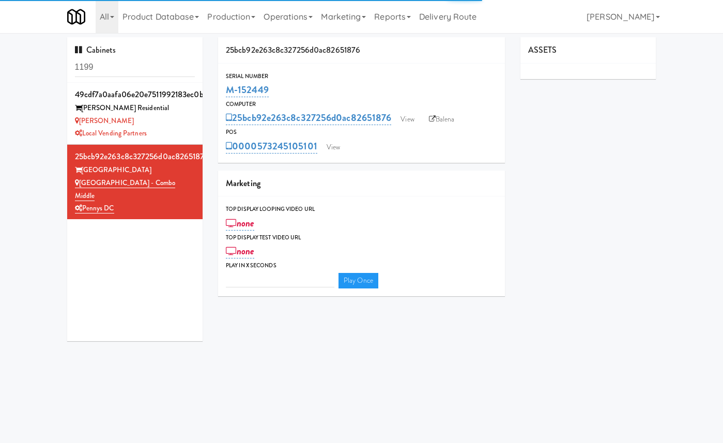
type input "3"
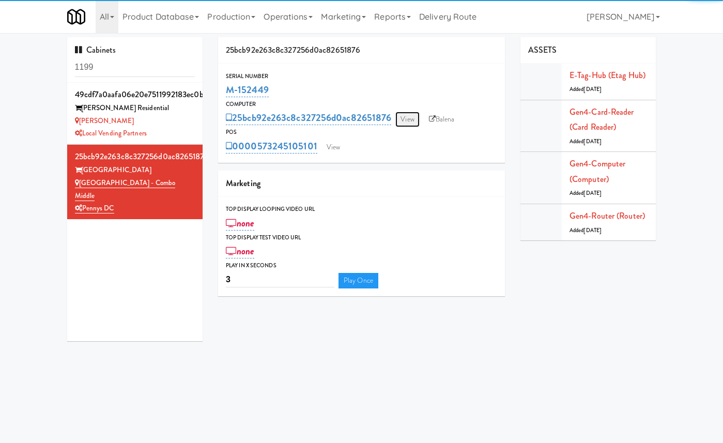
click at [407, 116] on link "View" at bounding box center [407, 119] width 24 height 15
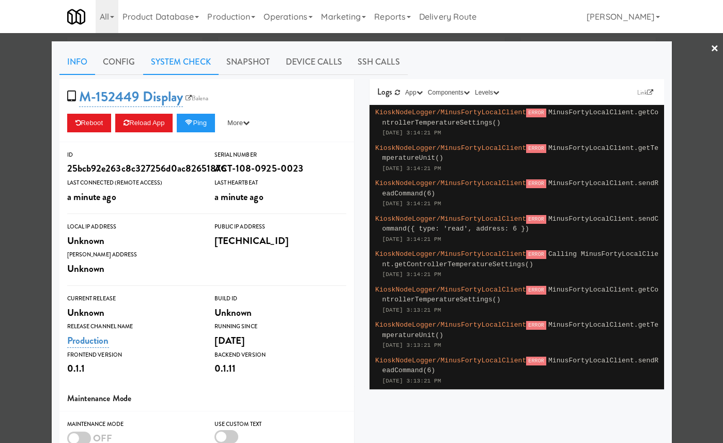
click at [197, 73] on link "System Check" at bounding box center [180, 62] width 75 height 26
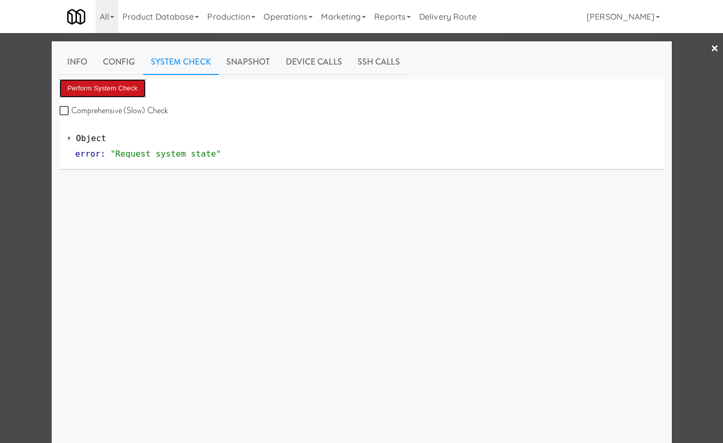
click at [127, 94] on button "Perform System Check" at bounding box center [102, 88] width 87 height 19
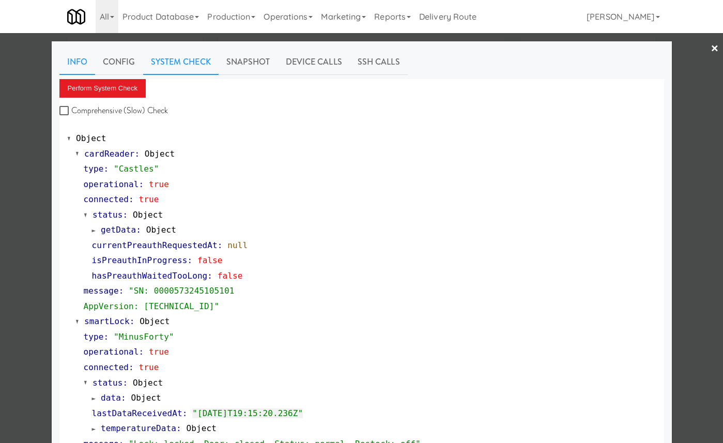
click at [77, 64] on link "Info" at bounding box center [77, 62] width 36 height 26
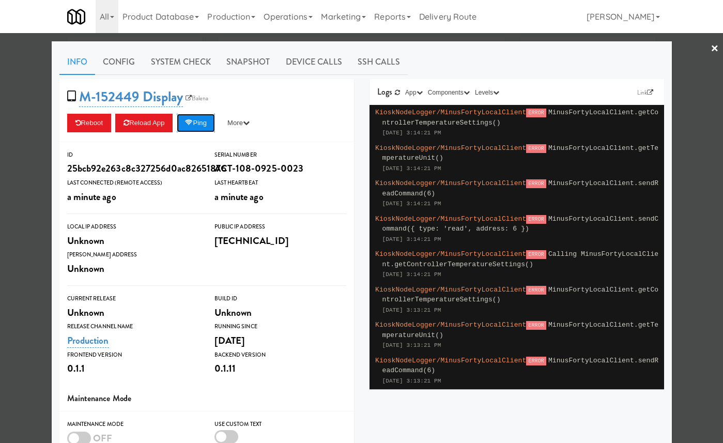
click at [208, 120] on button "Ping" at bounding box center [196, 123] width 38 height 19
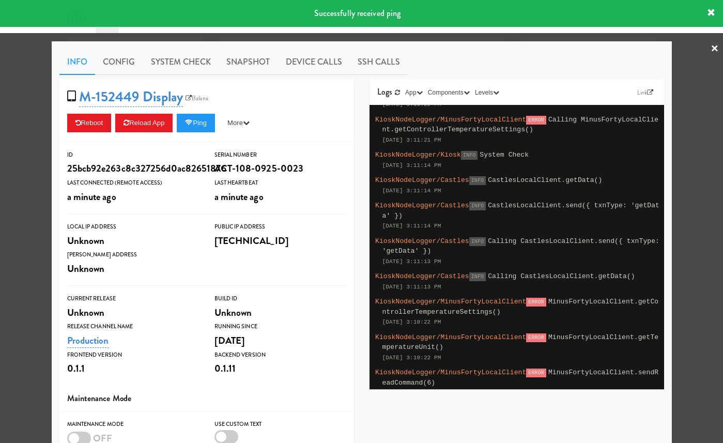
scroll to position [747, 0]
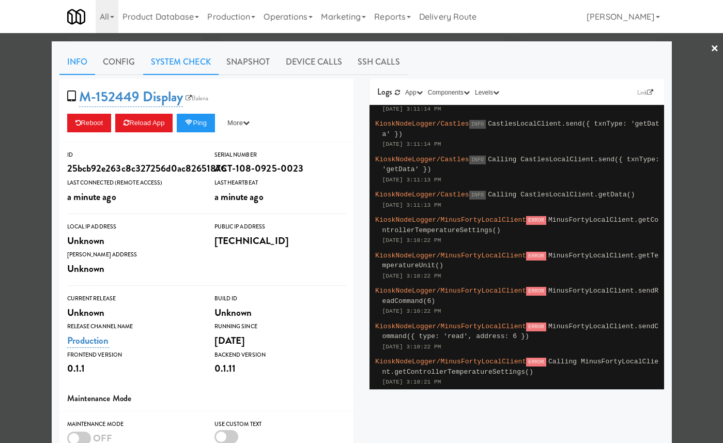
click at [175, 62] on link "System Check" at bounding box center [180, 62] width 75 height 26
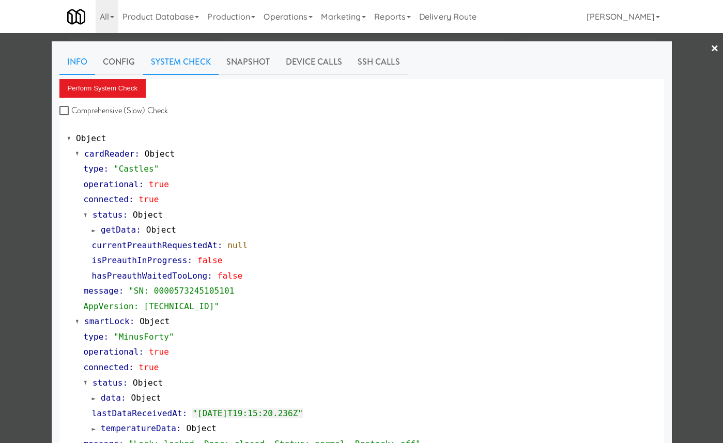
click at [82, 64] on link "Info" at bounding box center [77, 62] width 36 height 26
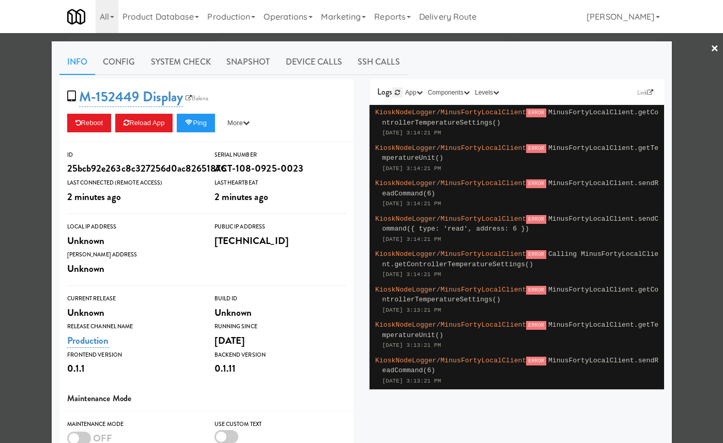
click at [397, 94] on icon at bounding box center [397, 92] width 5 height 6
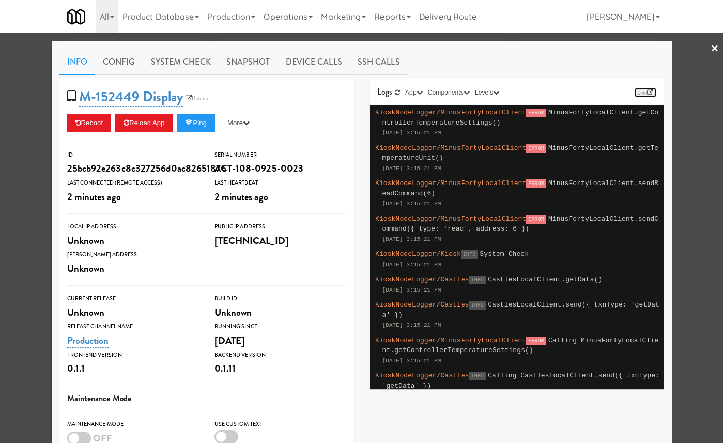
click at [642, 94] on link "Link" at bounding box center [645, 92] width 22 height 10
click at [635, 91] on link "Link" at bounding box center [645, 92] width 22 height 10
click at [683, 51] on div at bounding box center [361, 221] width 723 height 443
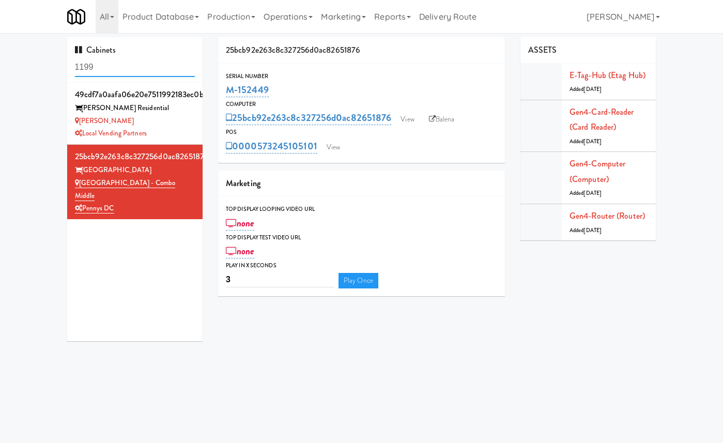
click at [153, 68] on input "1199" at bounding box center [135, 67] width 120 height 19
paste input "25bcb92e263c8c327256d0ac82651876"
type input "25bcb92e263c8c327256d0ac82651876"
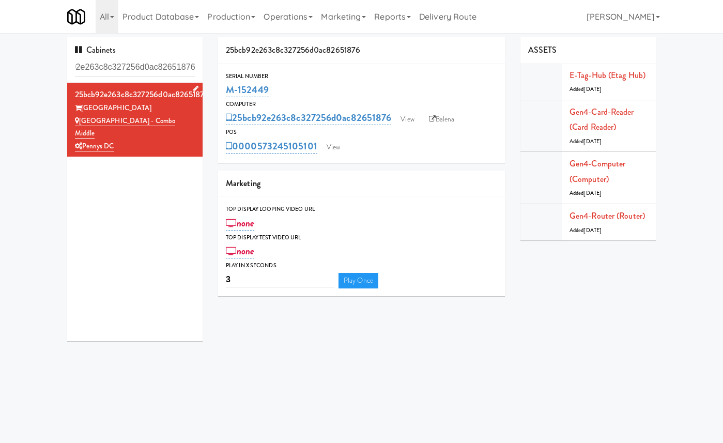
scroll to position [0, 0]
click at [160, 103] on div "[GEOGRAPHIC_DATA]" at bounding box center [135, 108] width 120 height 13
drag, startPoint x: 180, startPoint y: 121, endPoint x: 75, endPoint y: 121, distance: 104.4
click at [75, 121] on div "[GEOGRAPHIC_DATA] - Combo Middle" at bounding box center [135, 127] width 120 height 25
copy link "[GEOGRAPHIC_DATA] - Combo Middle"
